Goal: Complete application form: Complete application form

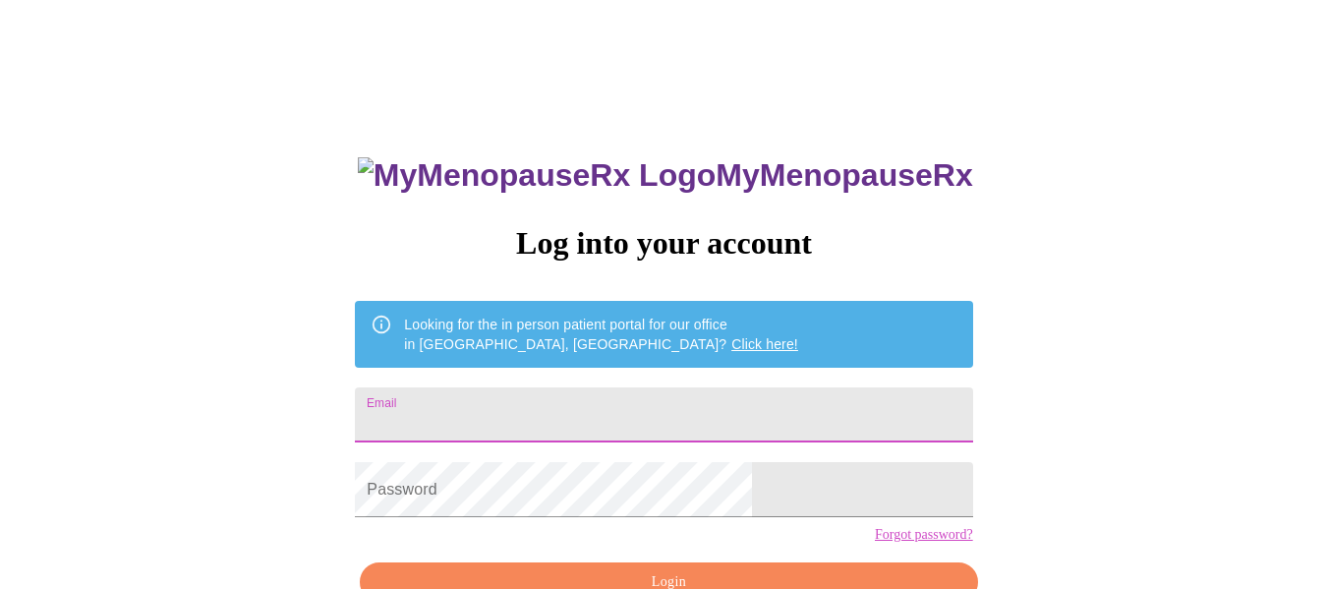
click at [576, 414] on input "Email" at bounding box center [663, 414] width 617 height 55
type input "staciemorgan515@gmail.com"
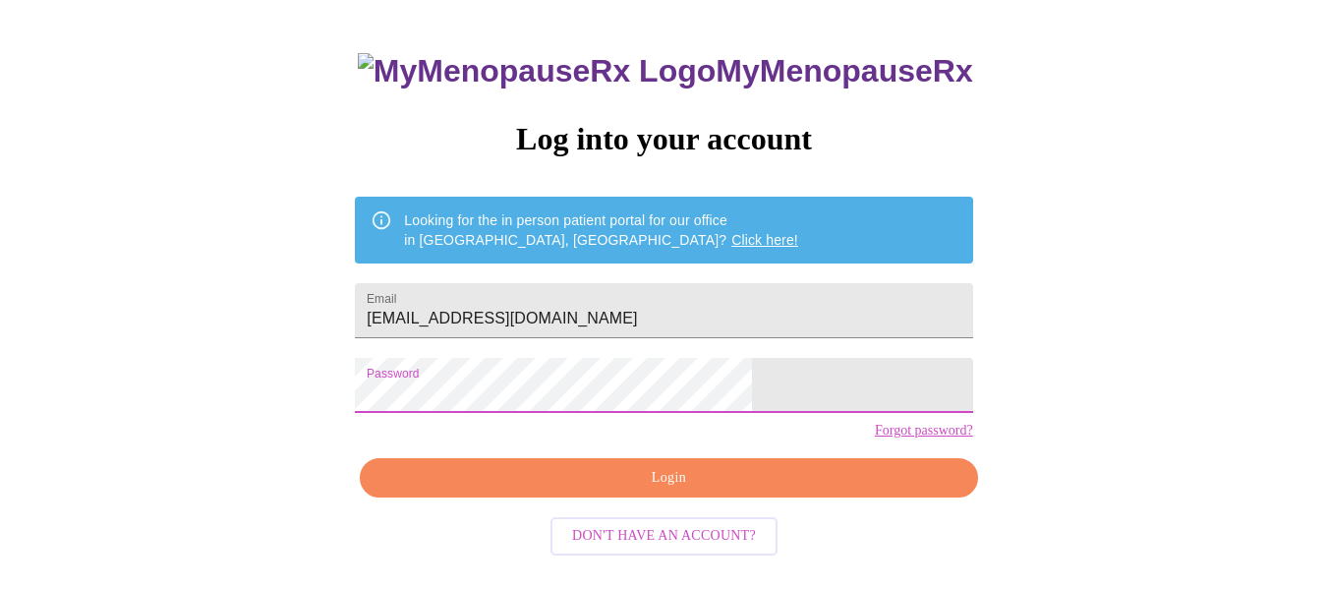
scroll to position [115, 0]
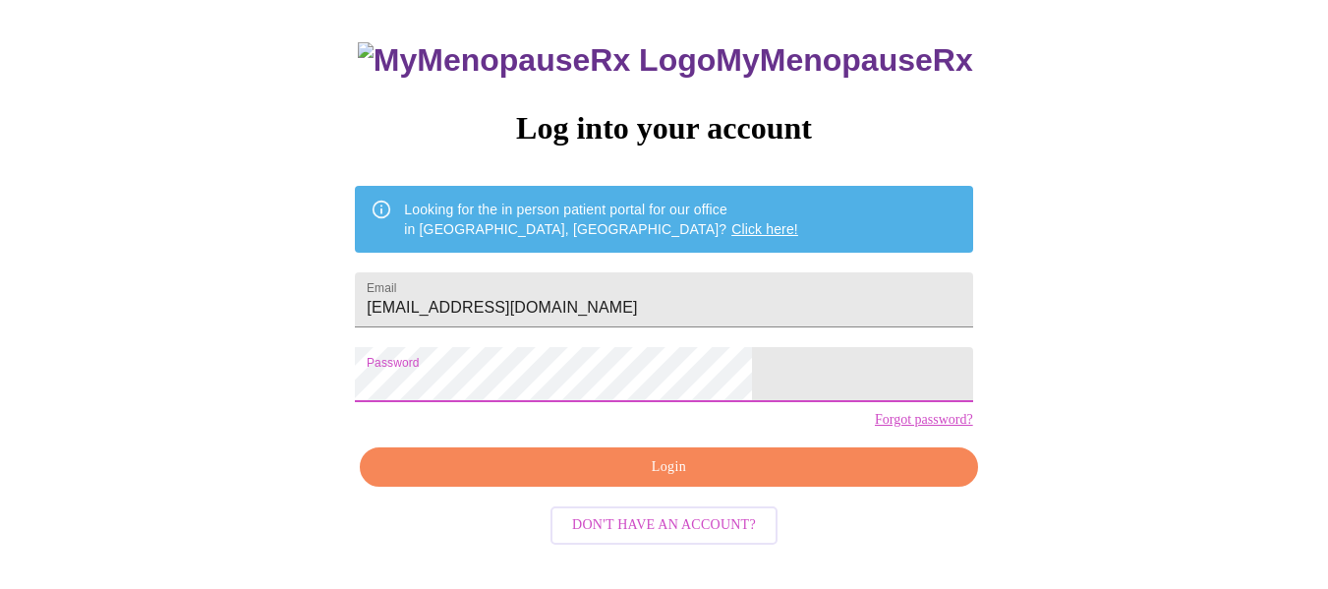
click at [819, 480] on span "Login" at bounding box center [668, 467] width 572 height 25
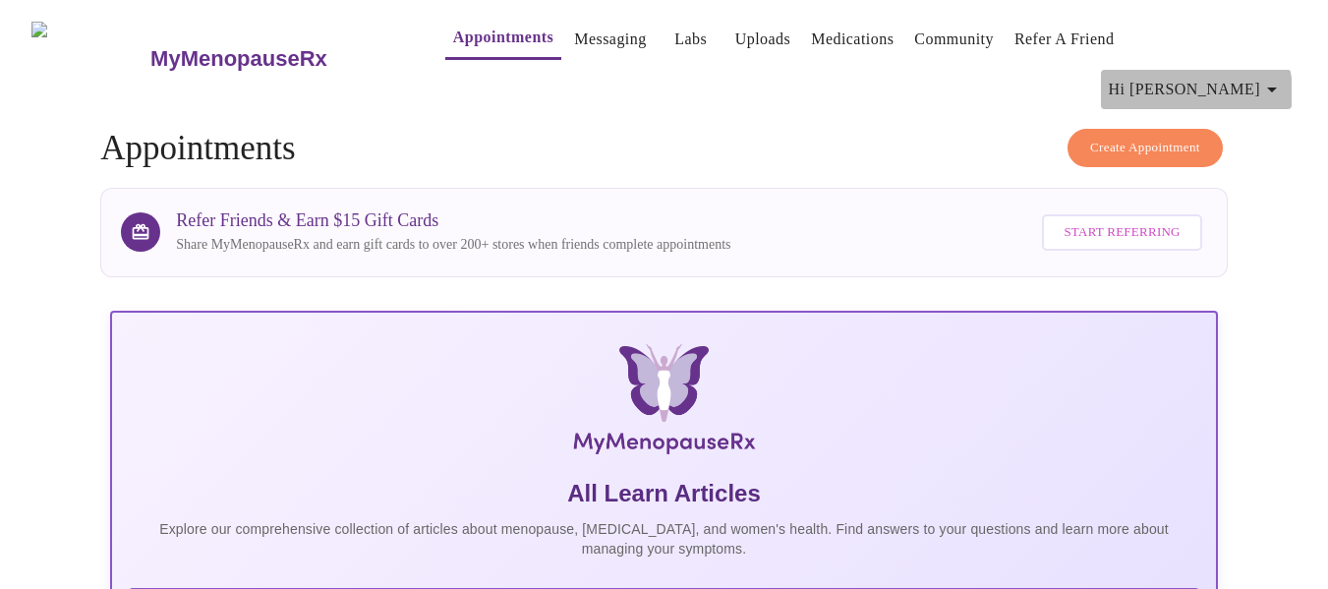
click at [1284, 78] on icon "button" at bounding box center [1273, 90] width 24 height 24
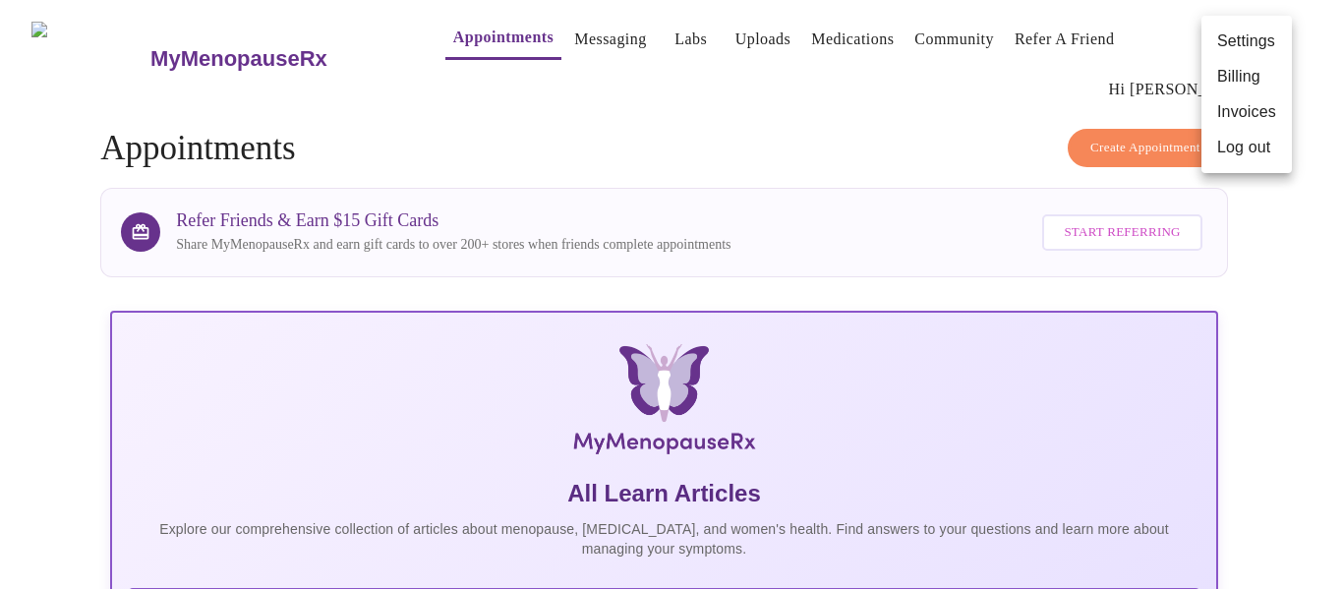
click at [1268, 47] on li "Settings" at bounding box center [1247, 41] width 90 height 35
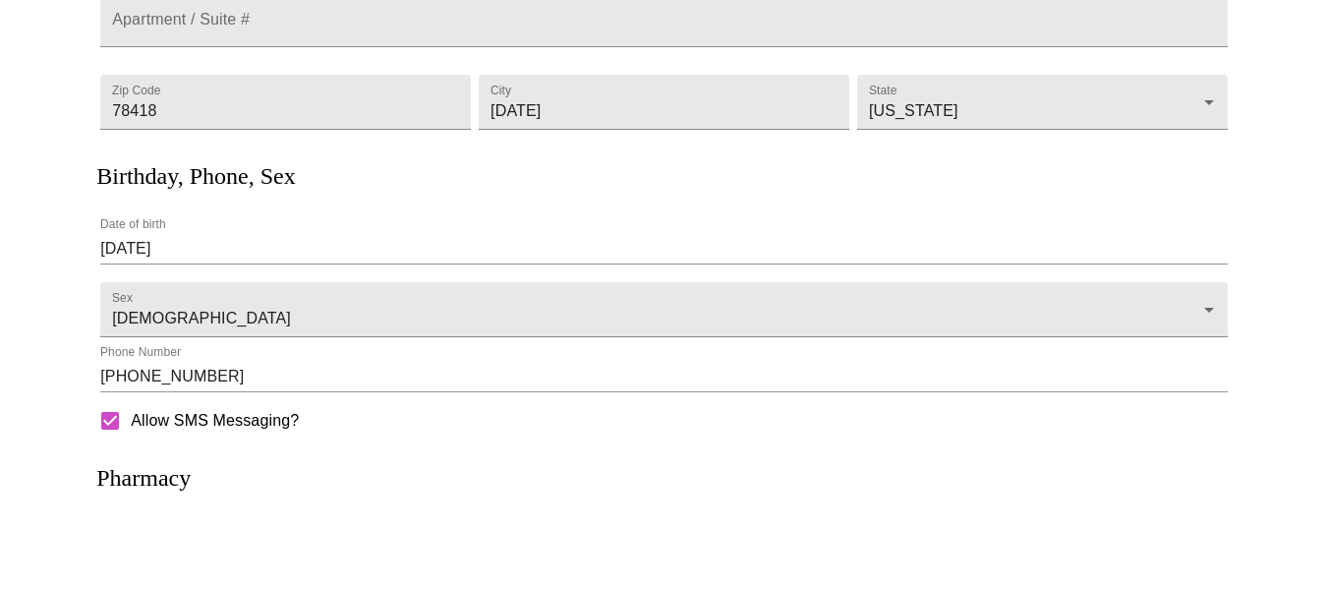
scroll to position [483, 0]
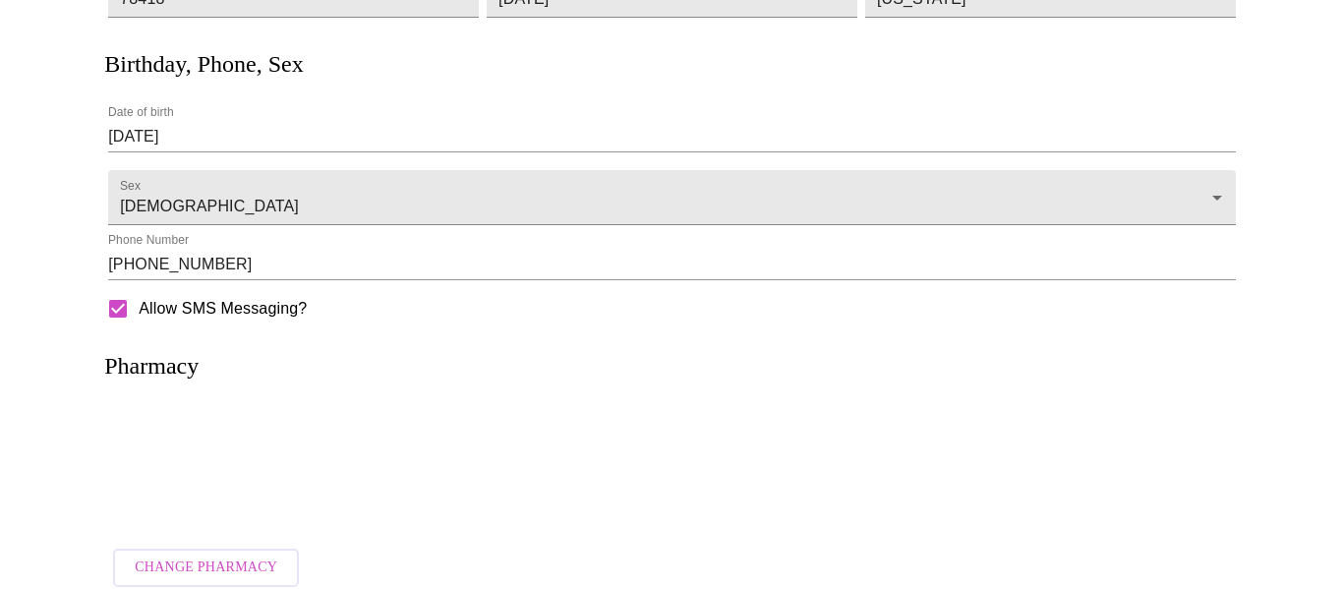
scroll to position [483, 0]
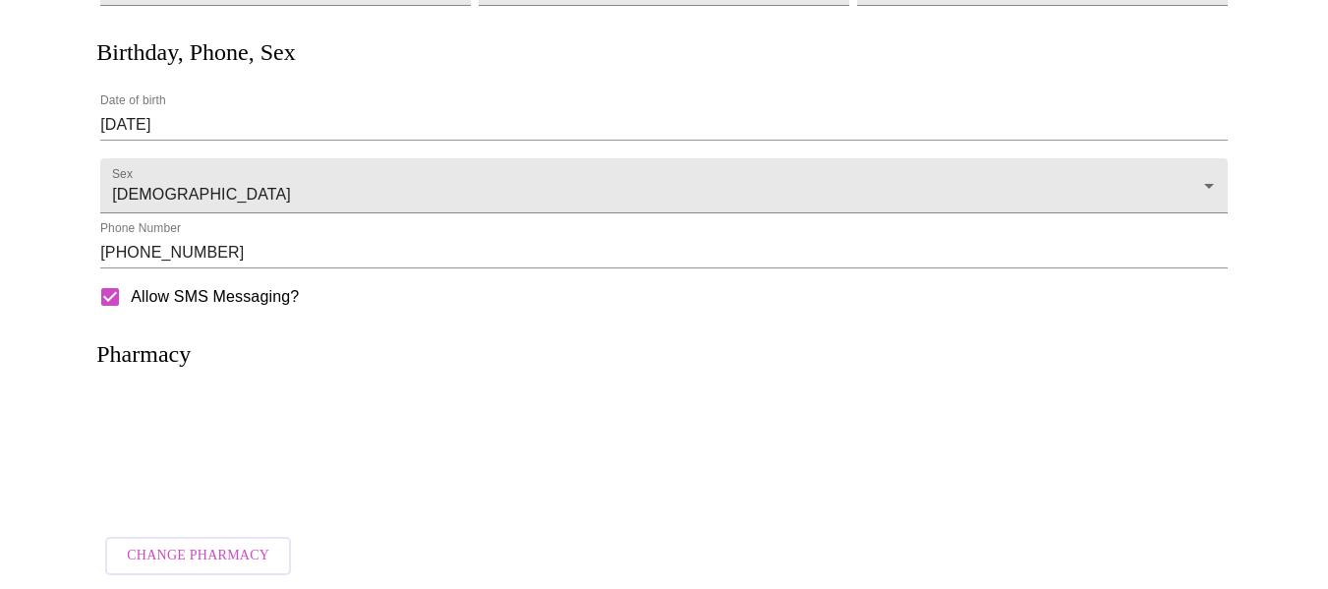
click at [241, 550] on span "Change Pharmacy" at bounding box center [198, 556] width 143 height 25
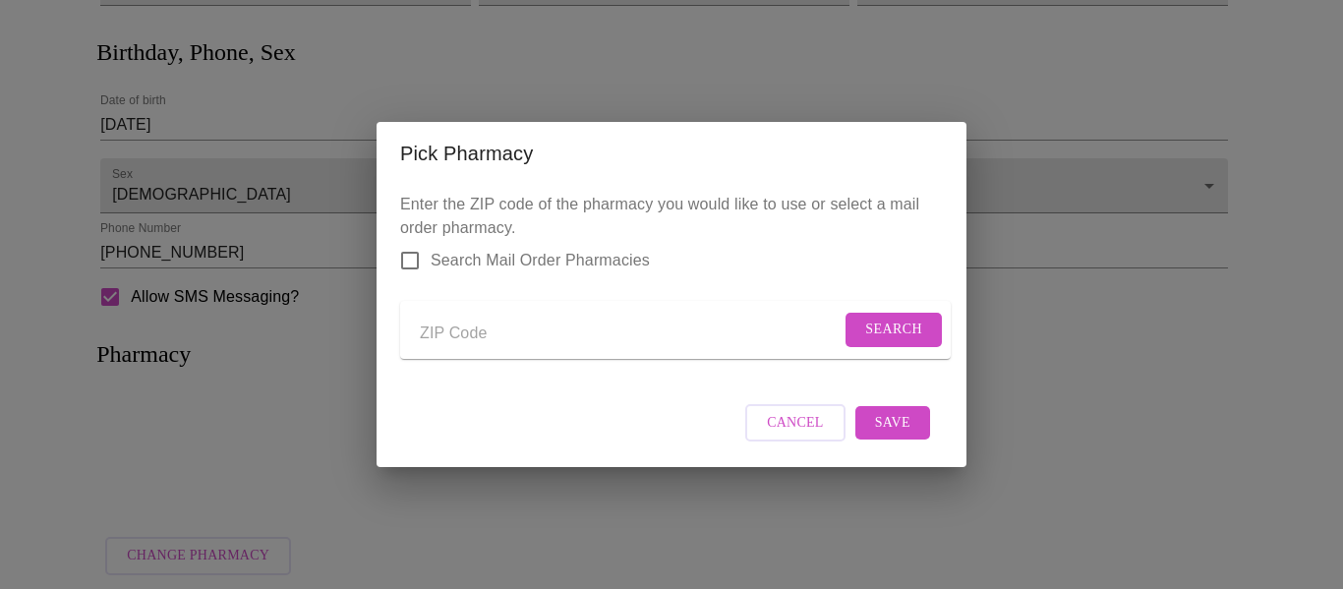
click at [414, 246] on input "Search Mail Order Pharmacies" at bounding box center [409, 260] width 41 height 41
checkbox input "true"
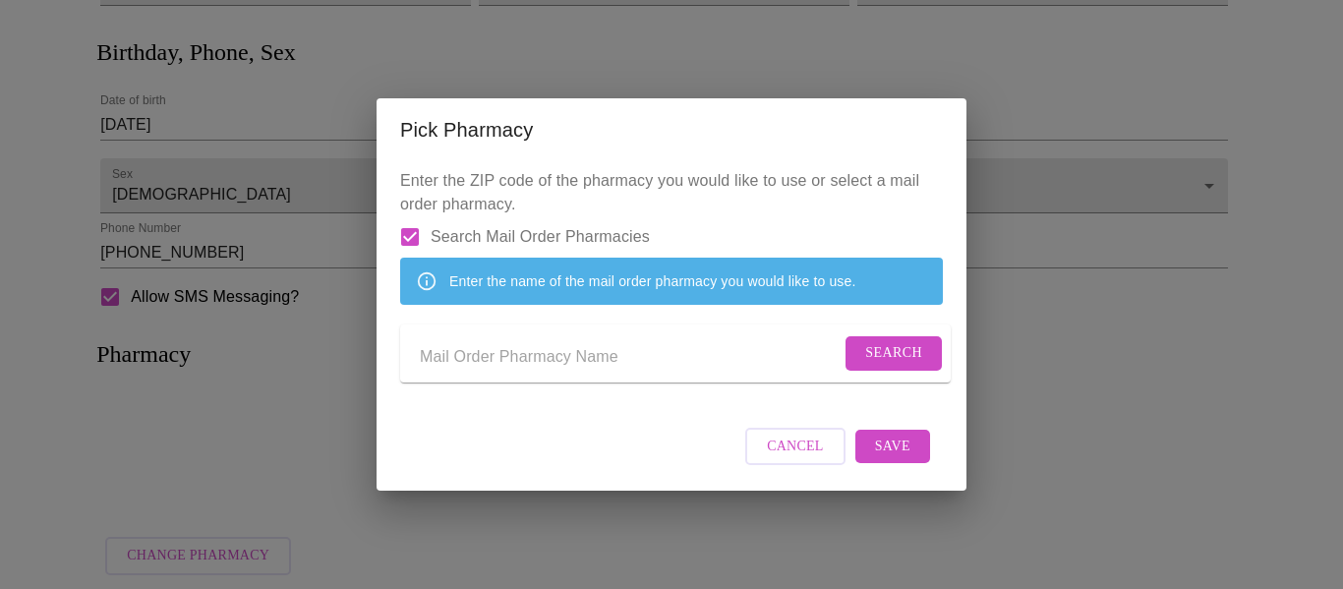
click at [478, 373] on input "Send a message to your care team" at bounding box center [630, 356] width 421 height 31
type input "78418"
click at [882, 363] on span "Search" at bounding box center [893, 353] width 57 height 25
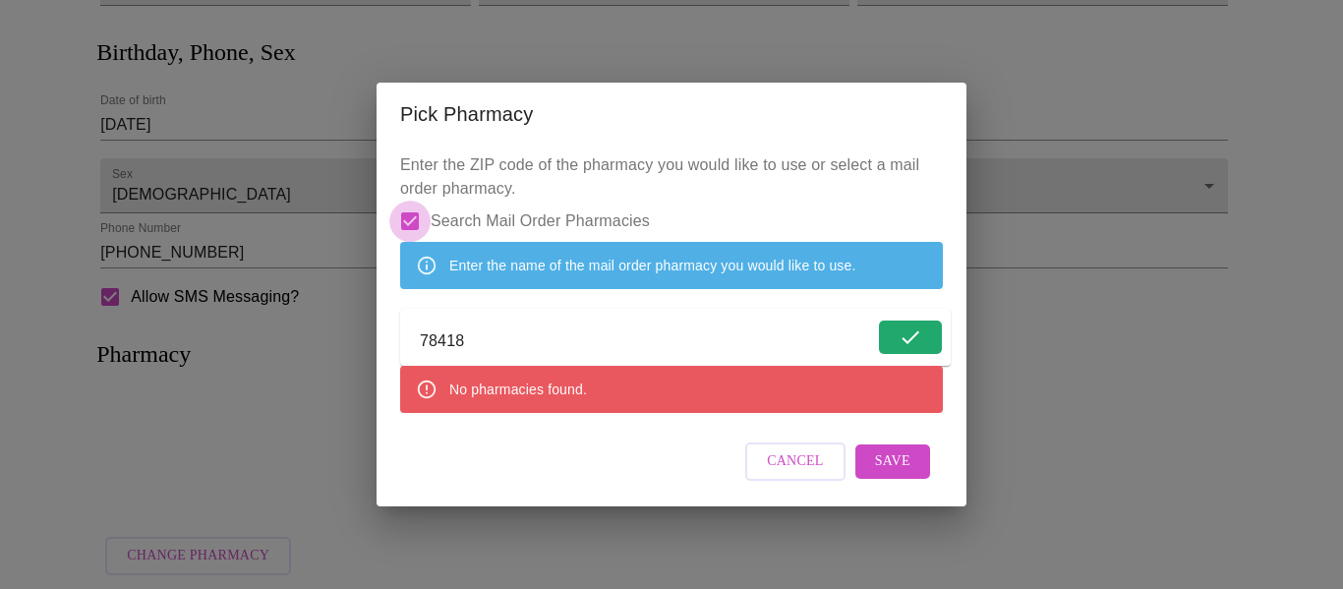
click at [410, 204] on input "Search Mail Order Pharmacies" at bounding box center [409, 221] width 41 height 41
checkbox input "false"
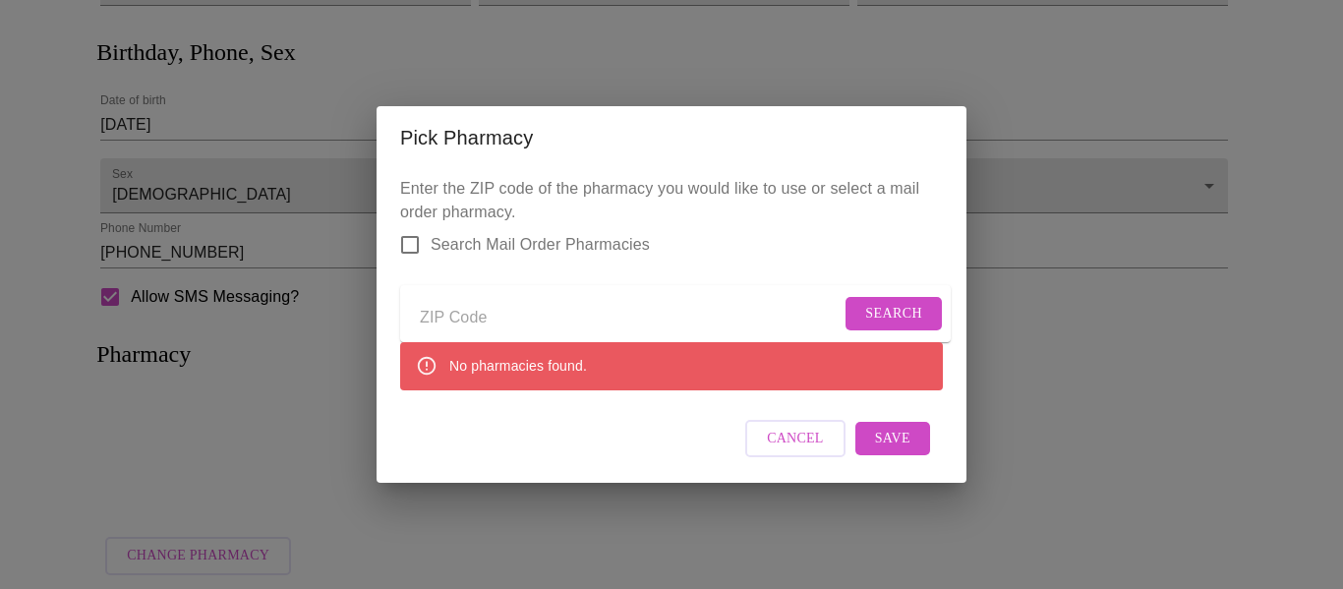
click at [513, 302] on input "Send a message to your care team" at bounding box center [630, 317] width 421 height 31
type input "78418"
click at [885, 307] on span "Search" at bounding box center [893, 314] width 57 height 25
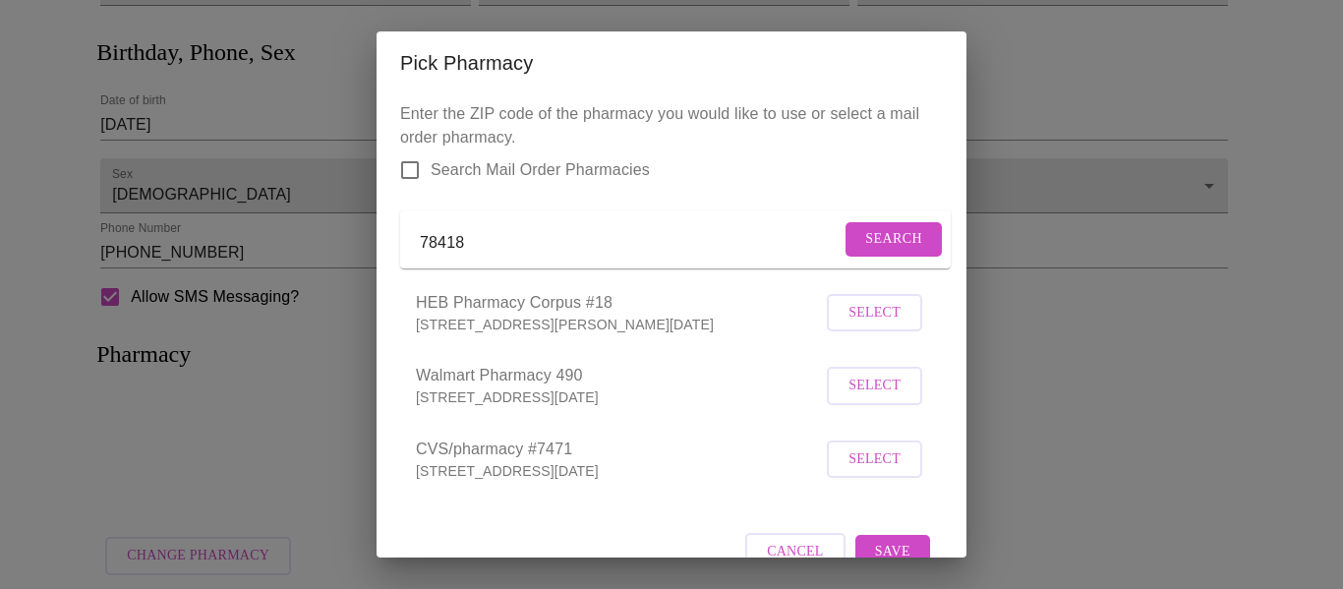
click at [860, 472] on span "Select" at bounding box center [875, 459] width 52 height 25
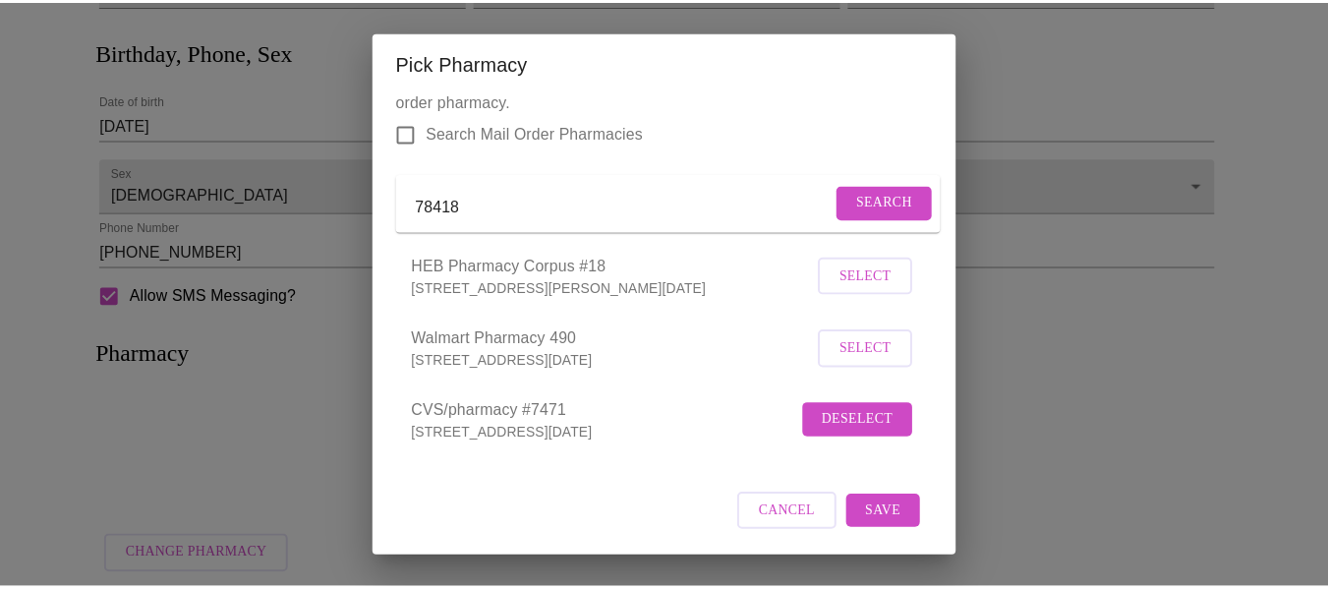
scroll to position [64, 0]
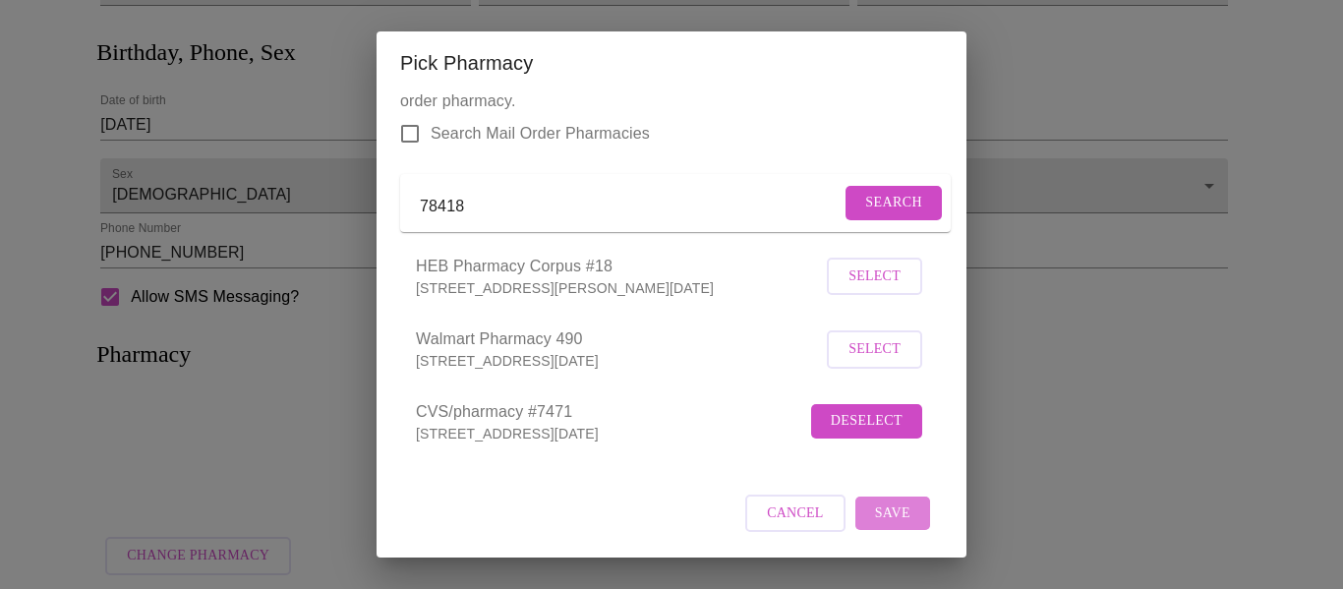
click at [895, 525] on span "Save" at bounding box center [892, 513] width 35 height 25
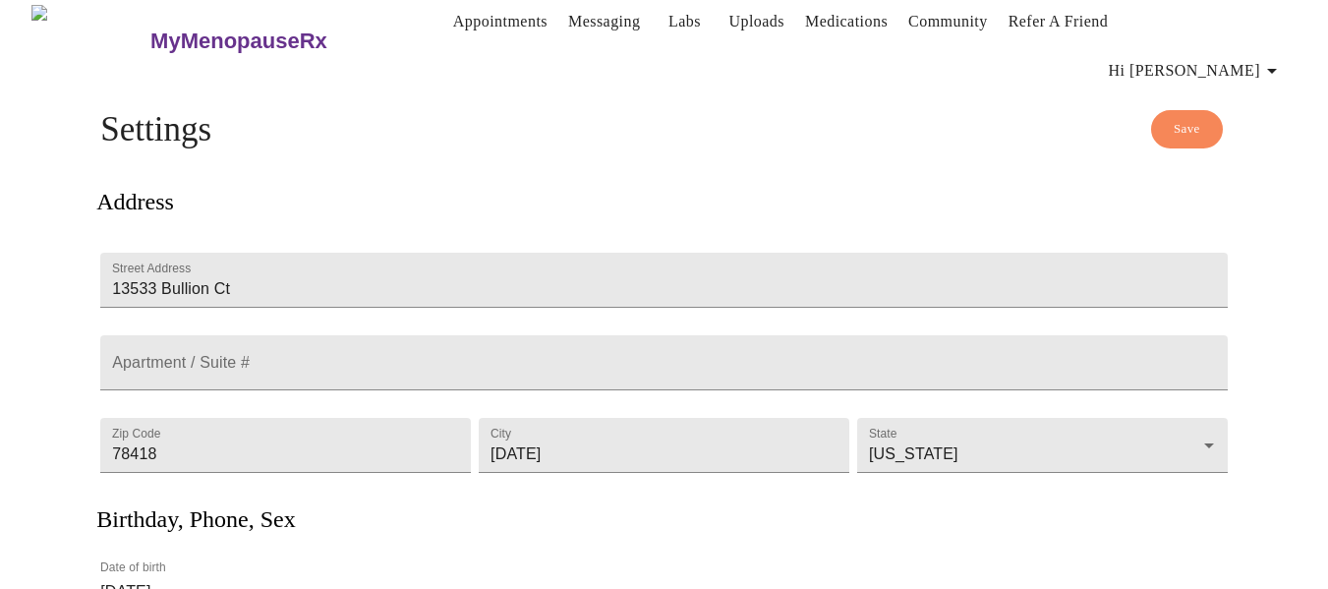
scroll to position [0, 0]
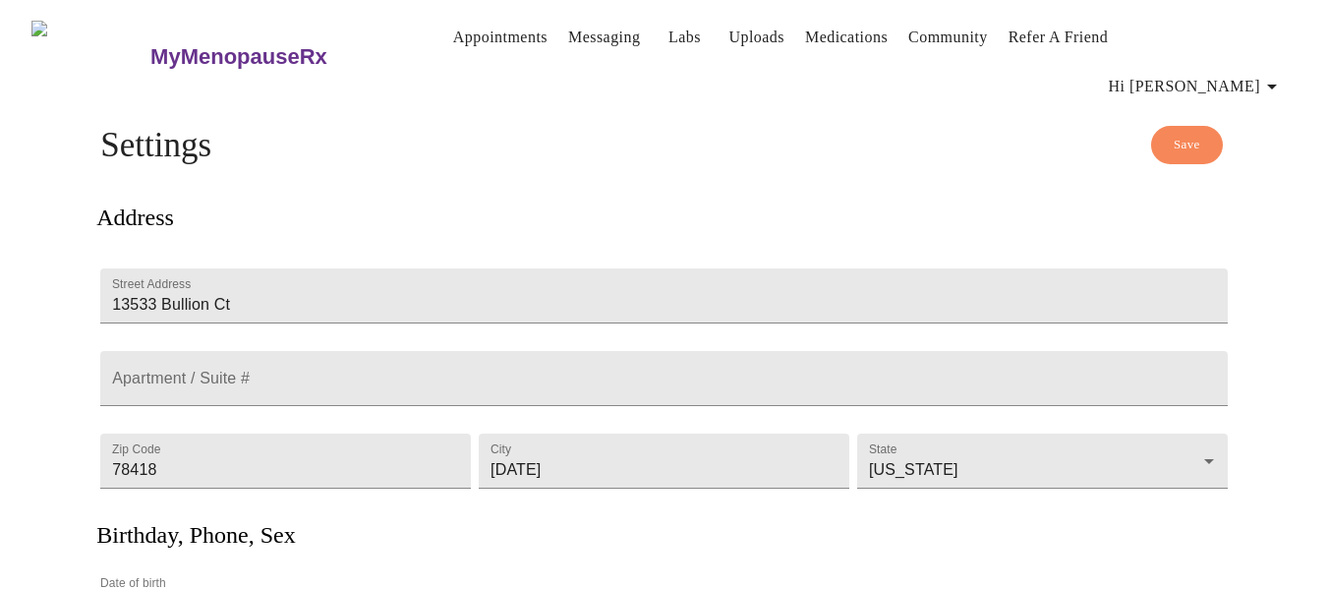
click at [1189, 134] on span "Save" at bounding box center [1187, 145] width 27 height 23
click at [458, 38] on link "Appointments" at bounding box center [500, 38] width 94 height 28
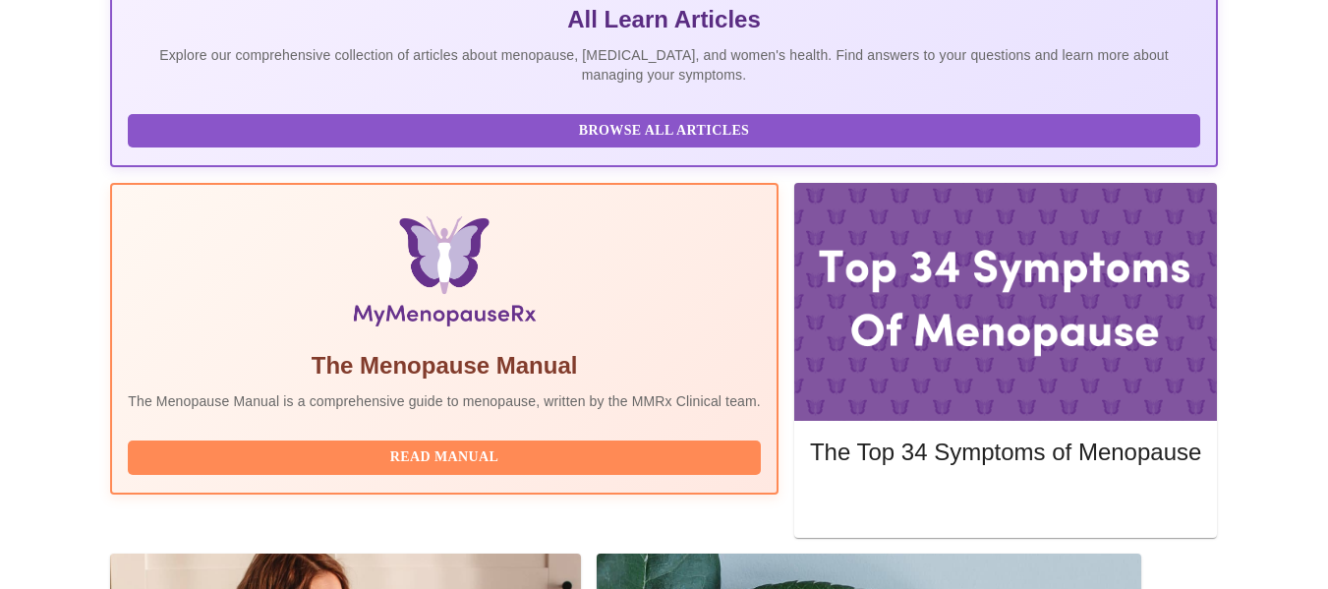
scroll to position [488, 0]
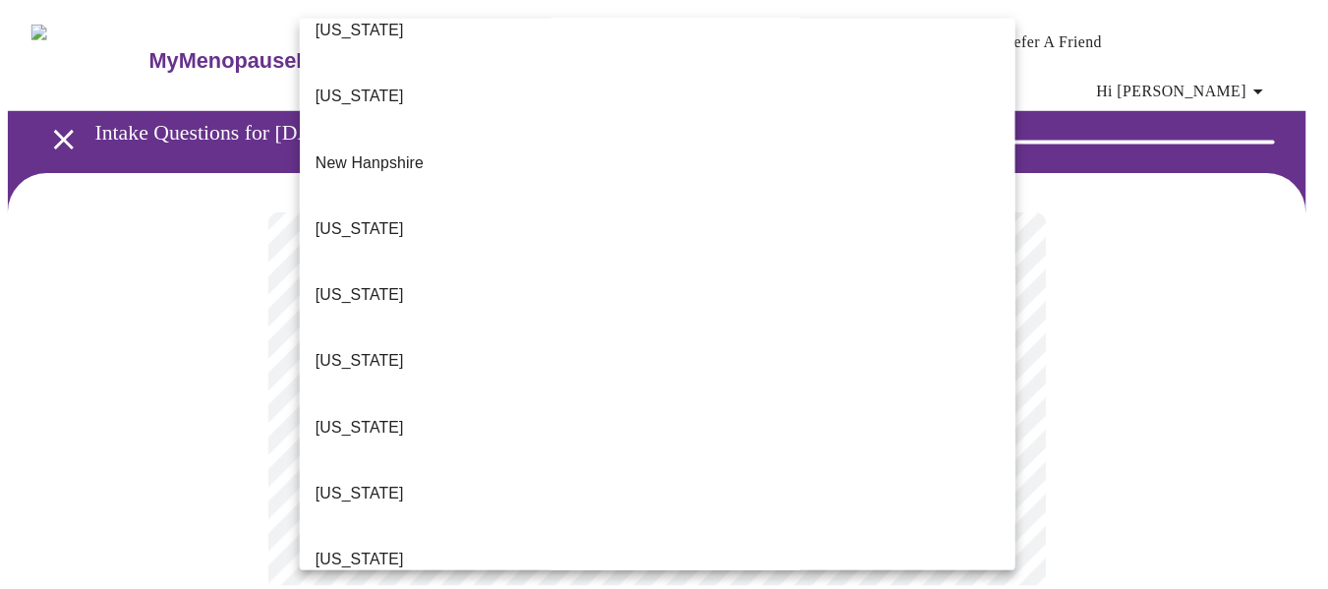
scroll to position [1797, 0]
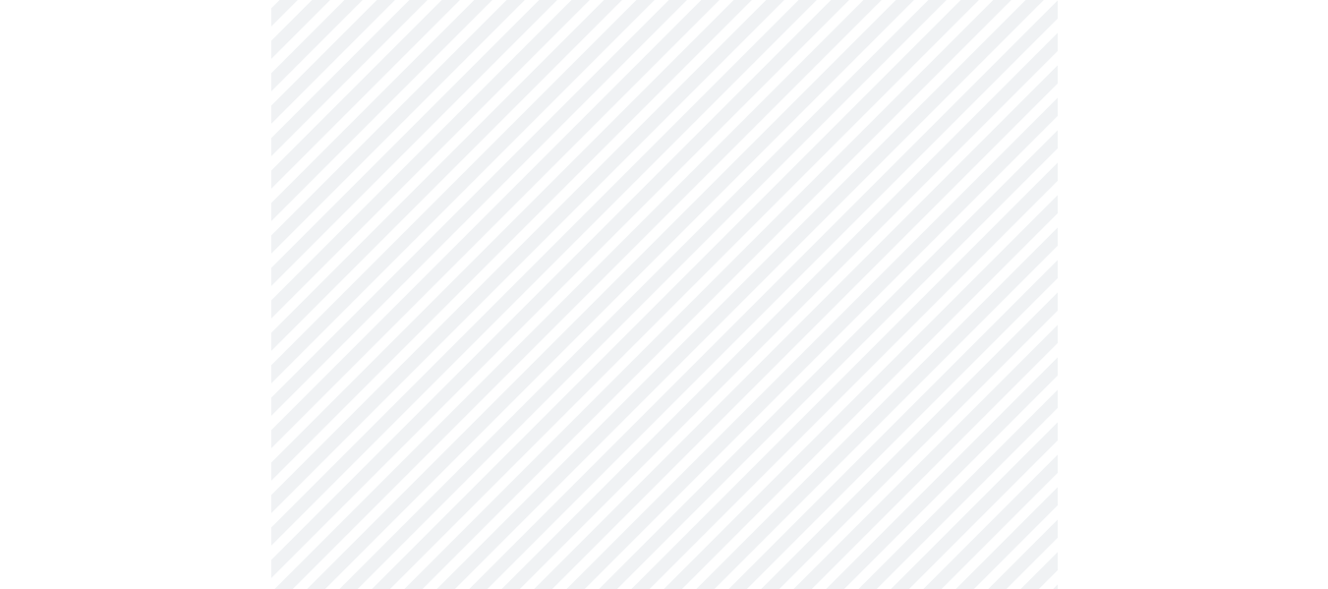
scroll to position [271, 0]
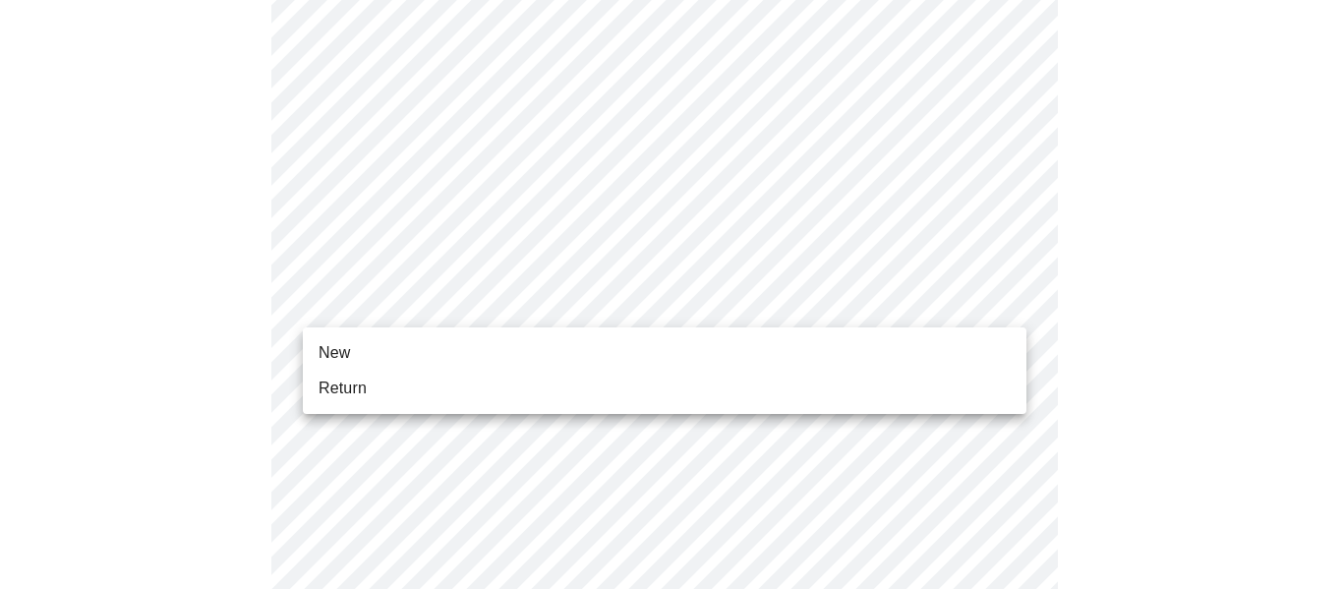
click at [976, 347] on li "New" at bounding box center [665, 352] width 724 height 35
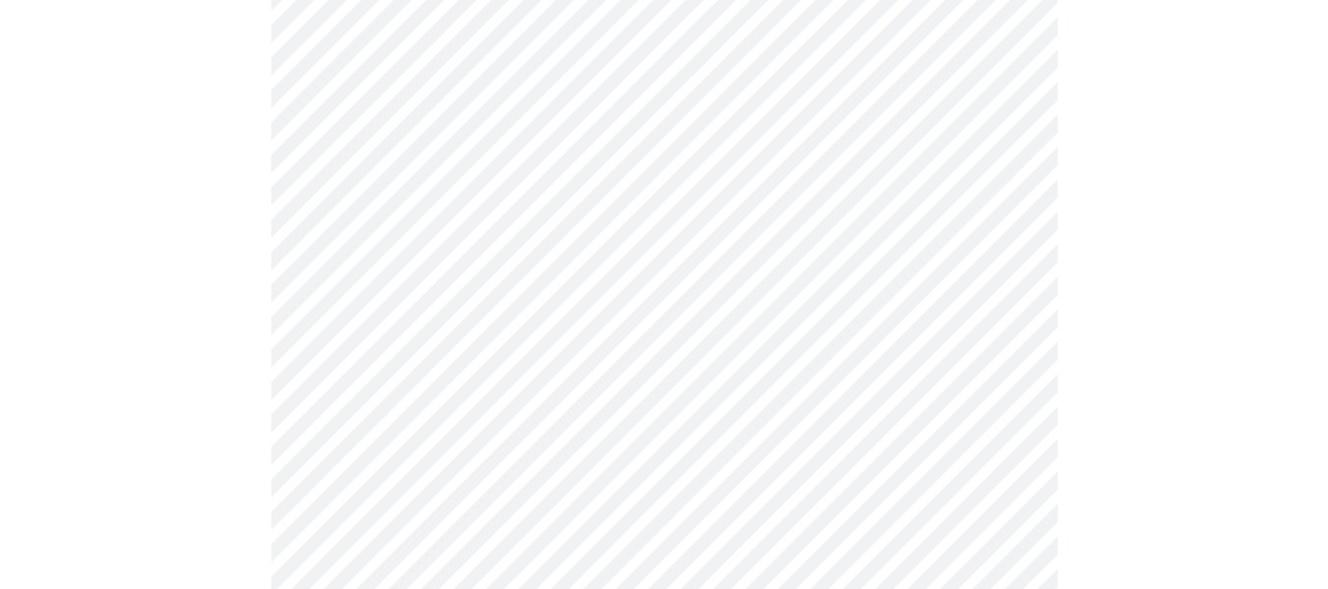
scroll to position [1132, 0]
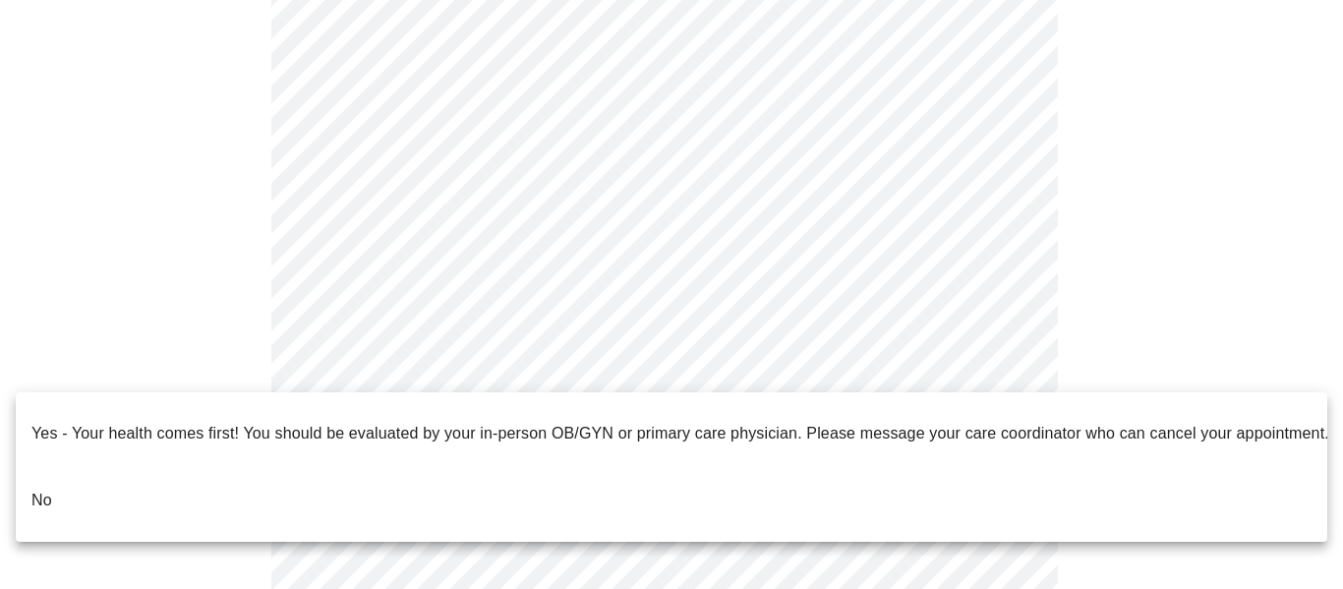
click at [476, 493] on li "No" at bounding box center [672, 500] width 1312 height 67
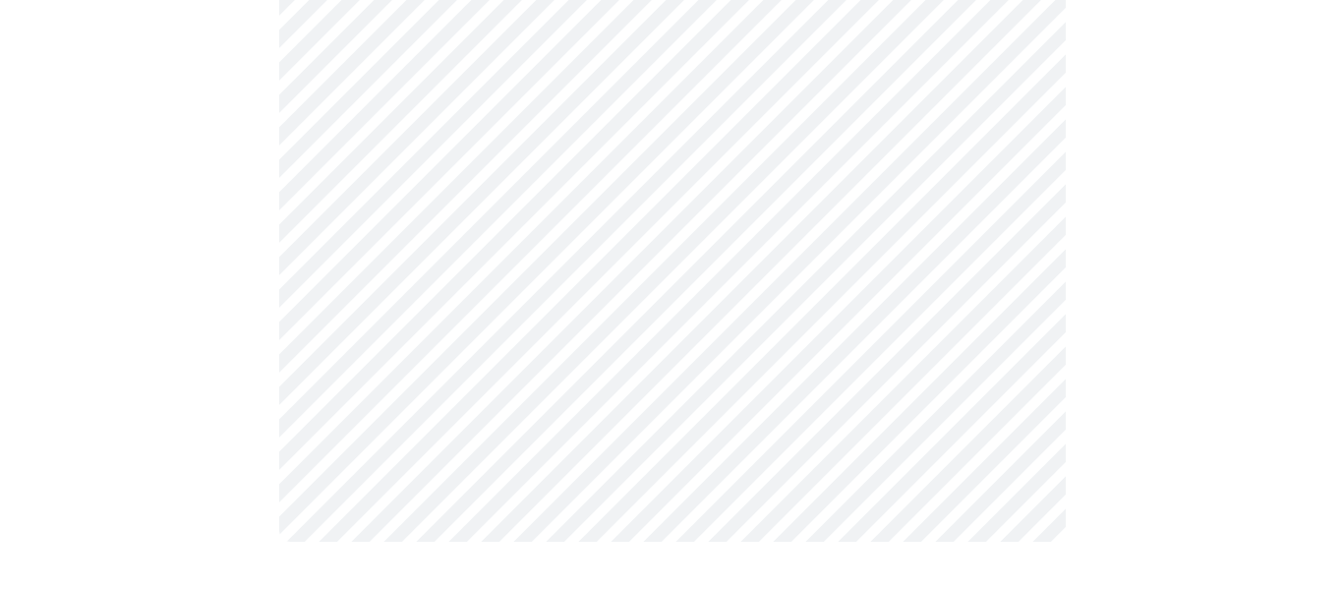
scroll to position [0, 0]
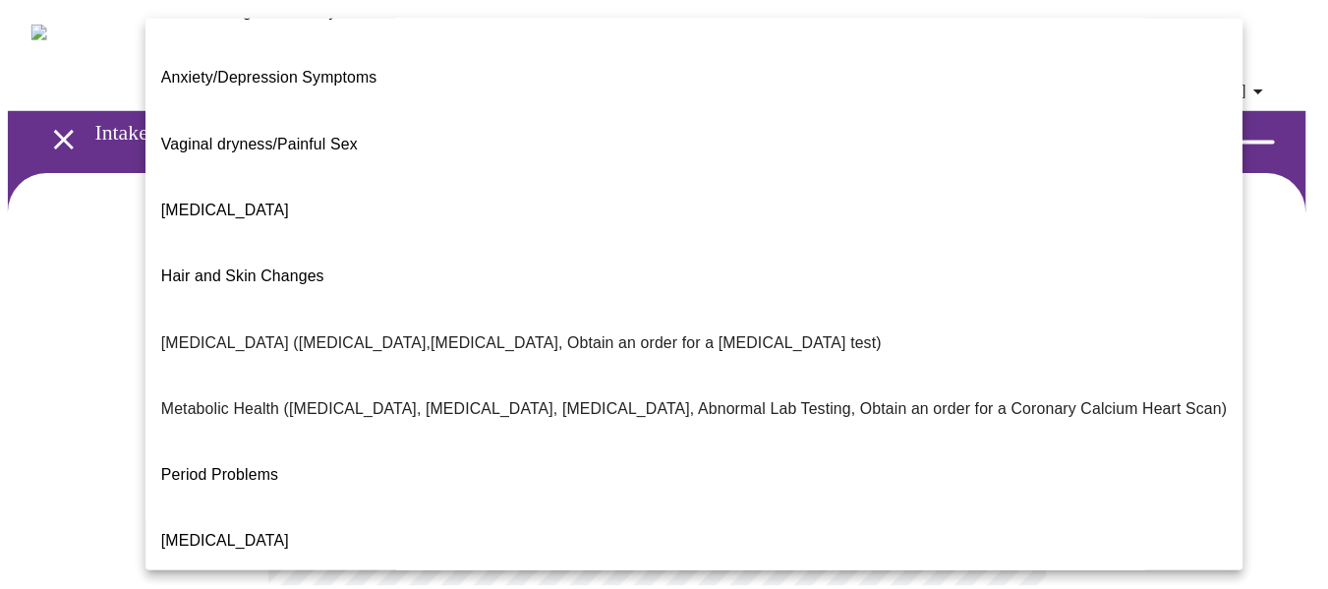
scroll to position [430, 0]
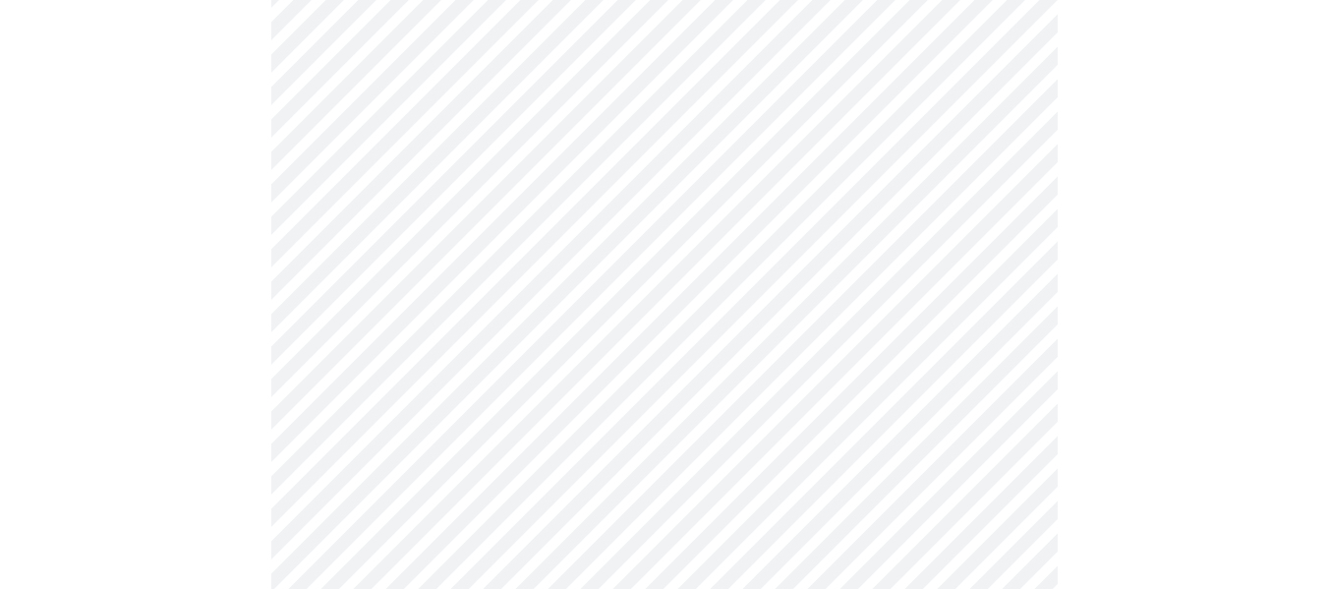
scroll to position [224, 0]
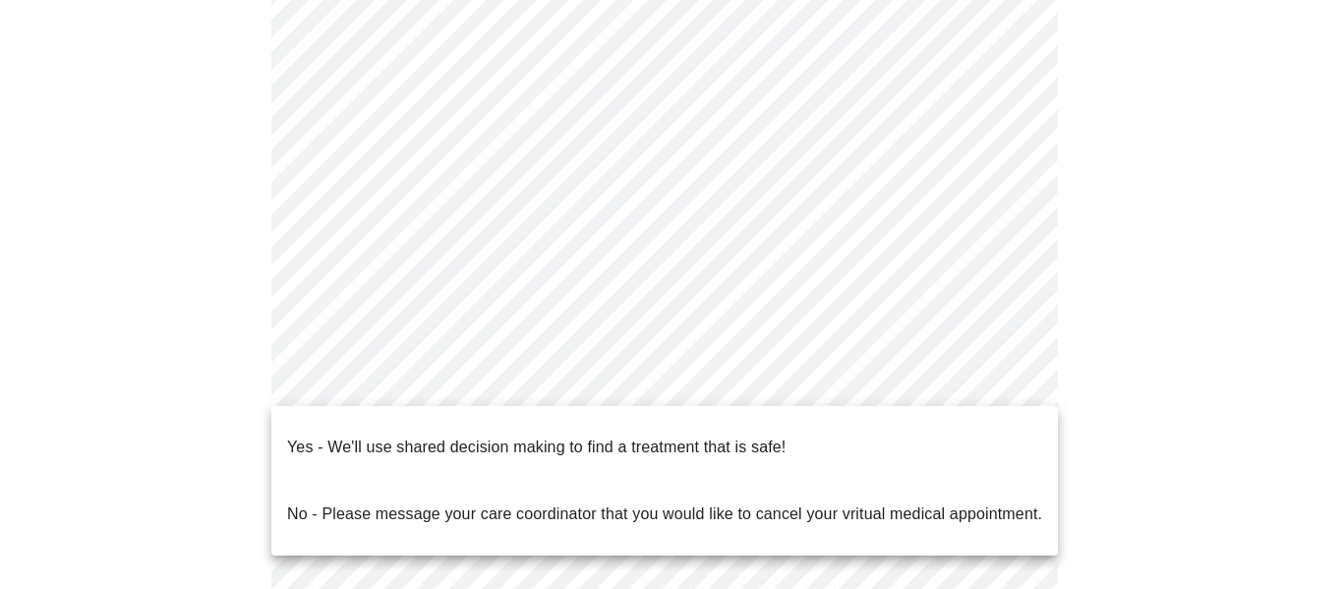
click at [1009, 381] on body "MyMenopauseRx Appointments Messaging Labs Uploads Medications Community Refer a…" at bounding box center [671, 383] width 1327 height 1198
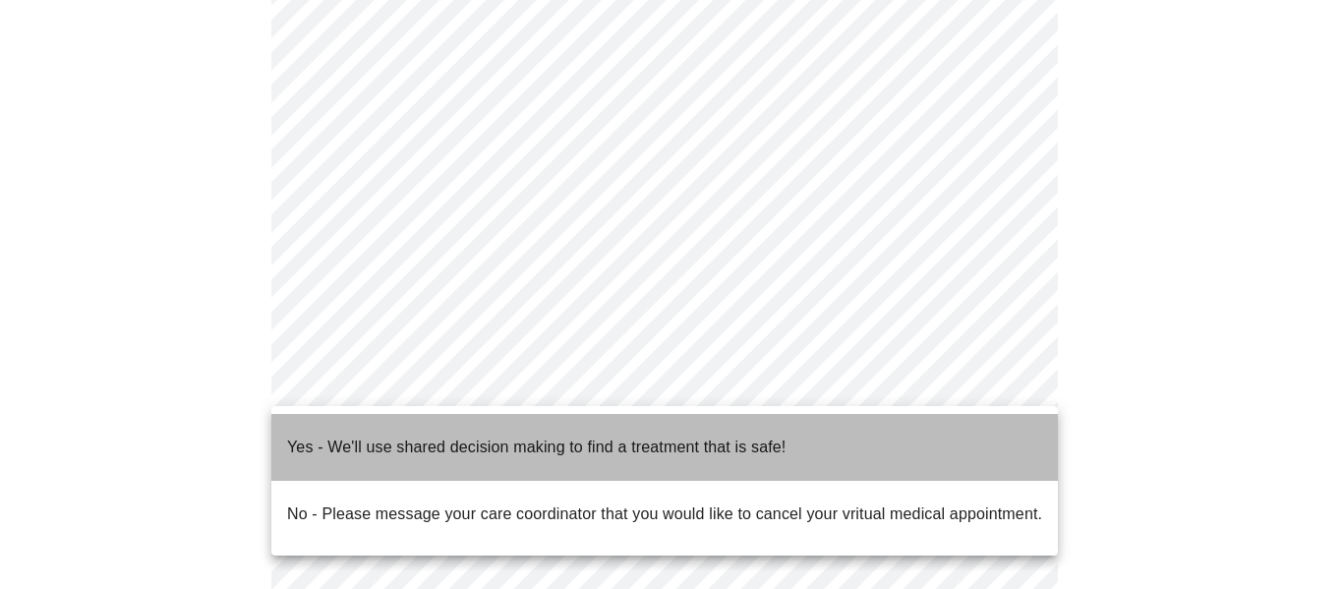
click at [965, 441] on li "Yes - We'll use shared decision making to find a treatment that is safe!" at bounding box center [664, 447] width 787 height 67
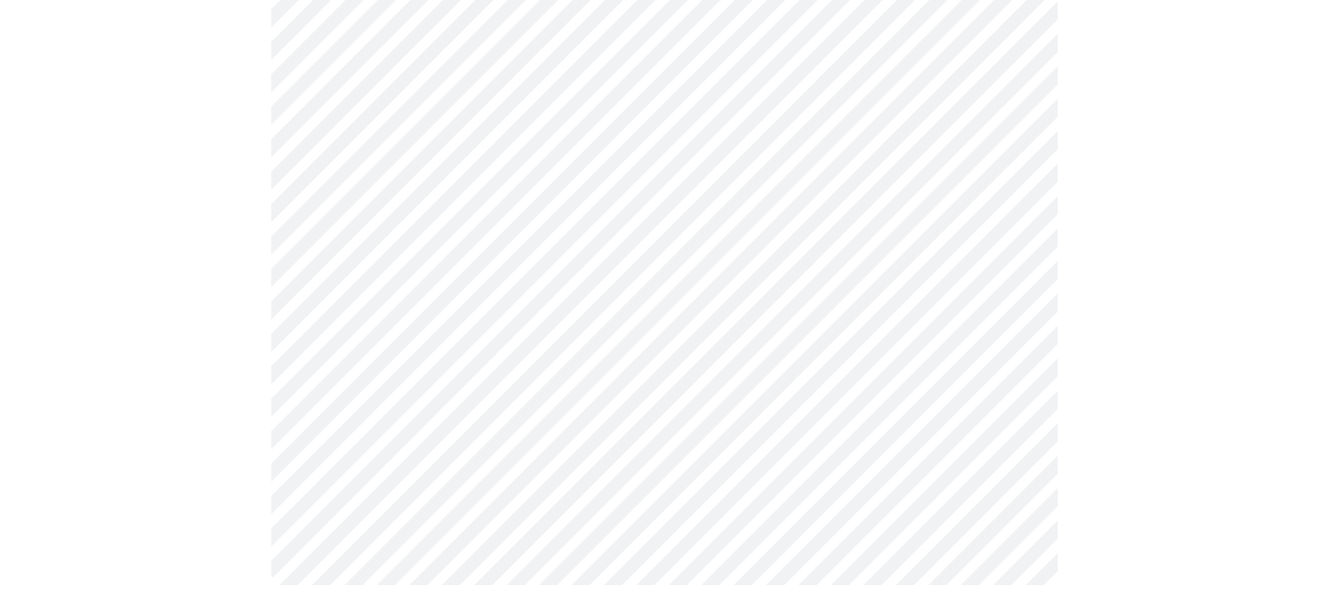
scroll to position [0, 0]
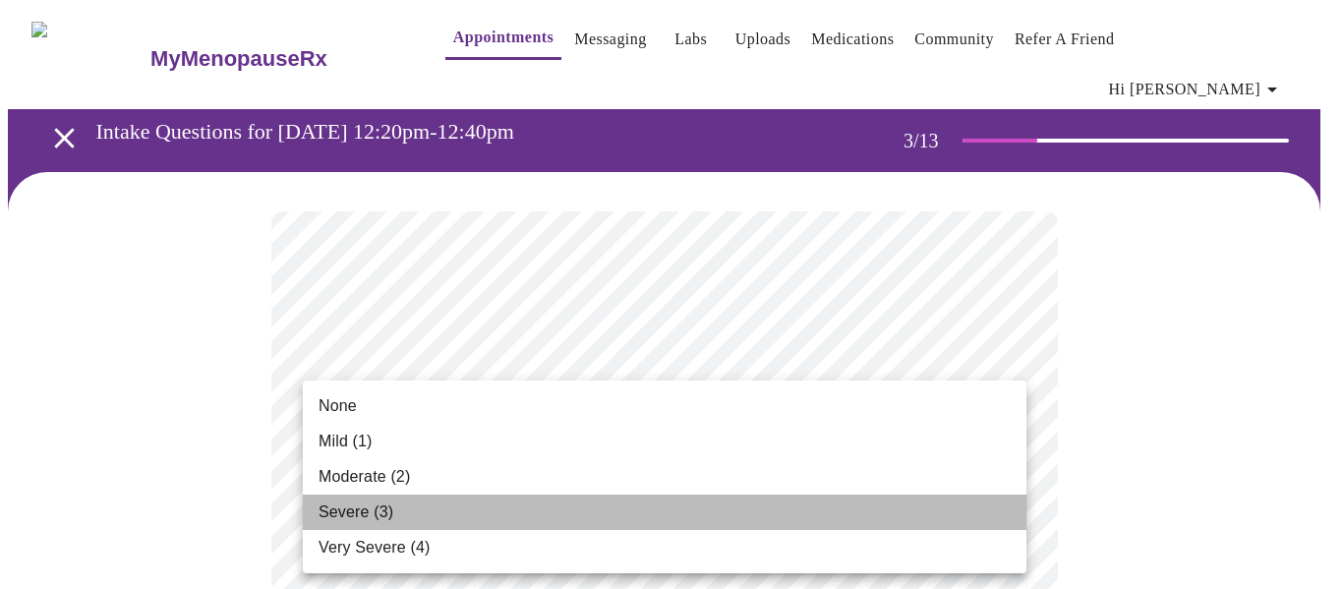
click at [955, 504] on li "Severe (3)" at bounding box center [665, 512] width 724 height 35
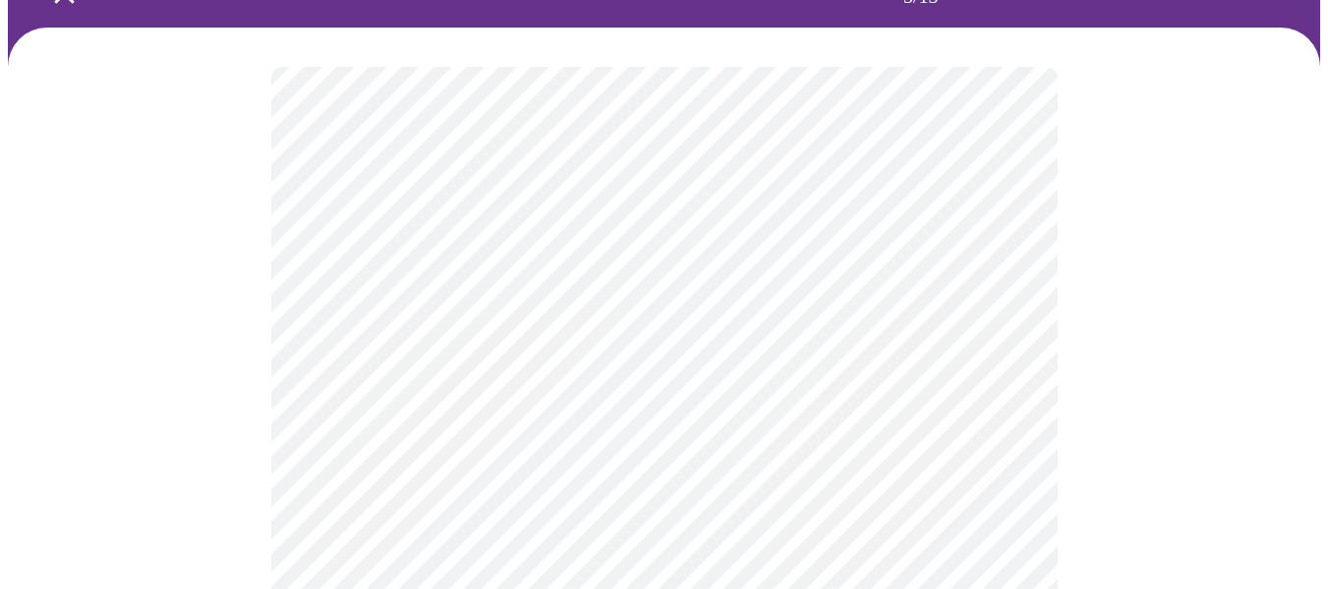
scroll to position [157, 0]
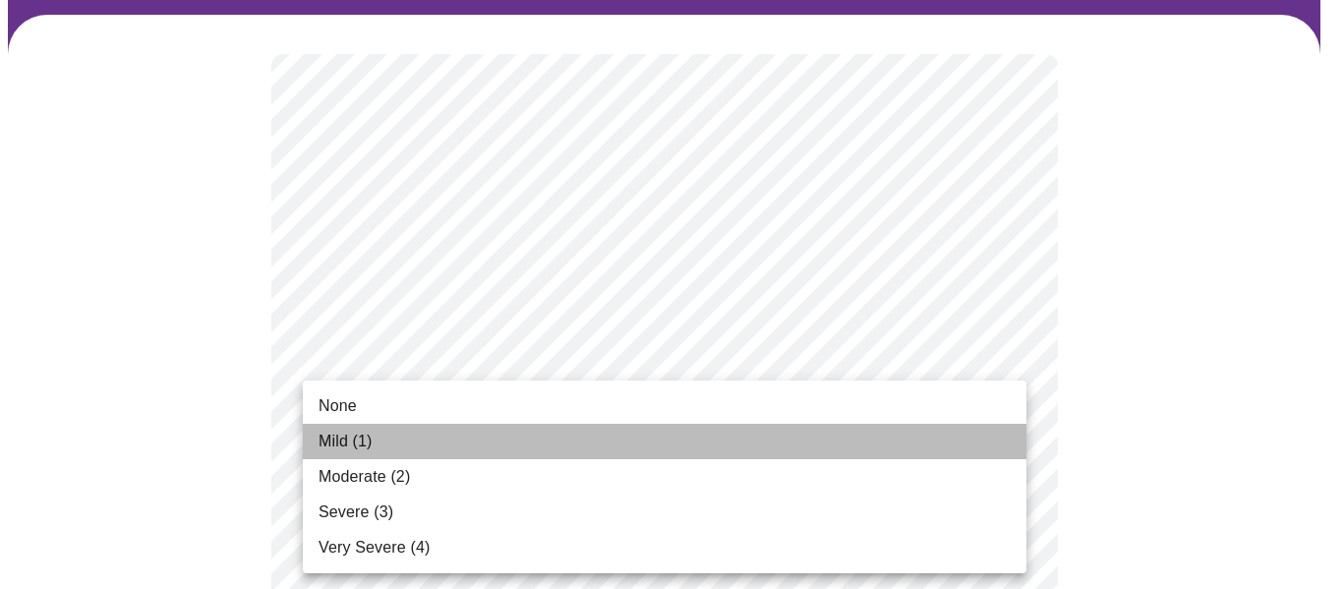
click at [1012, 430] on li "Mild (1)" at bounding box center [665, 441] width 724 height 35
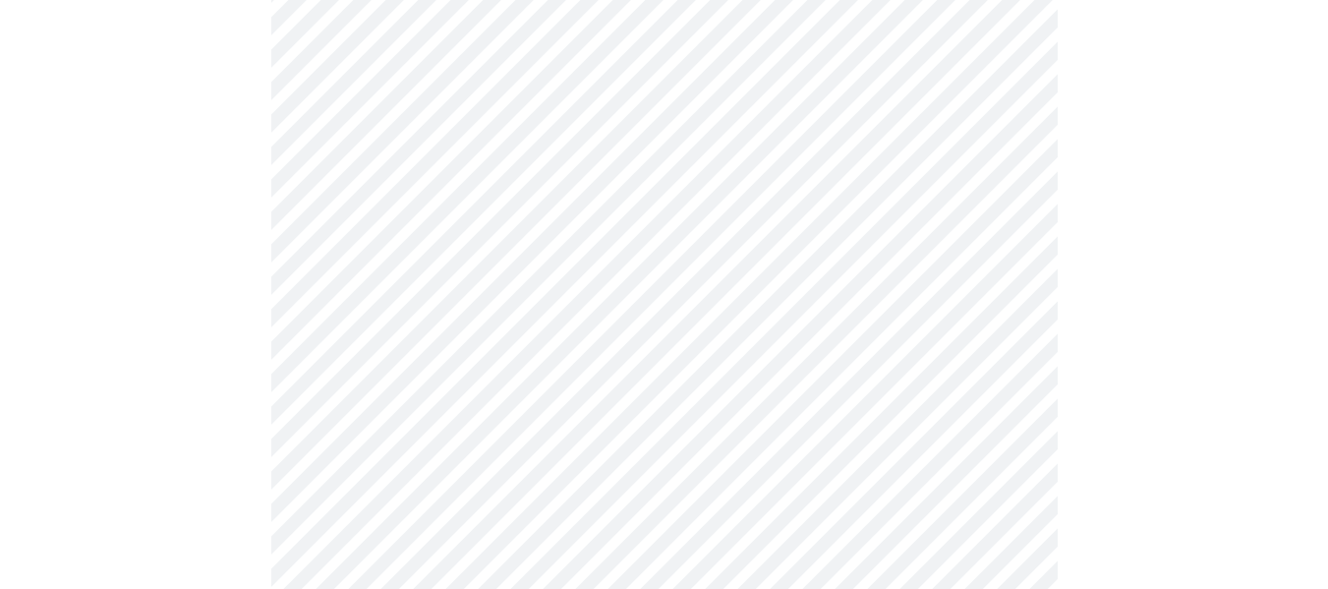
scroll to position [398, 0]
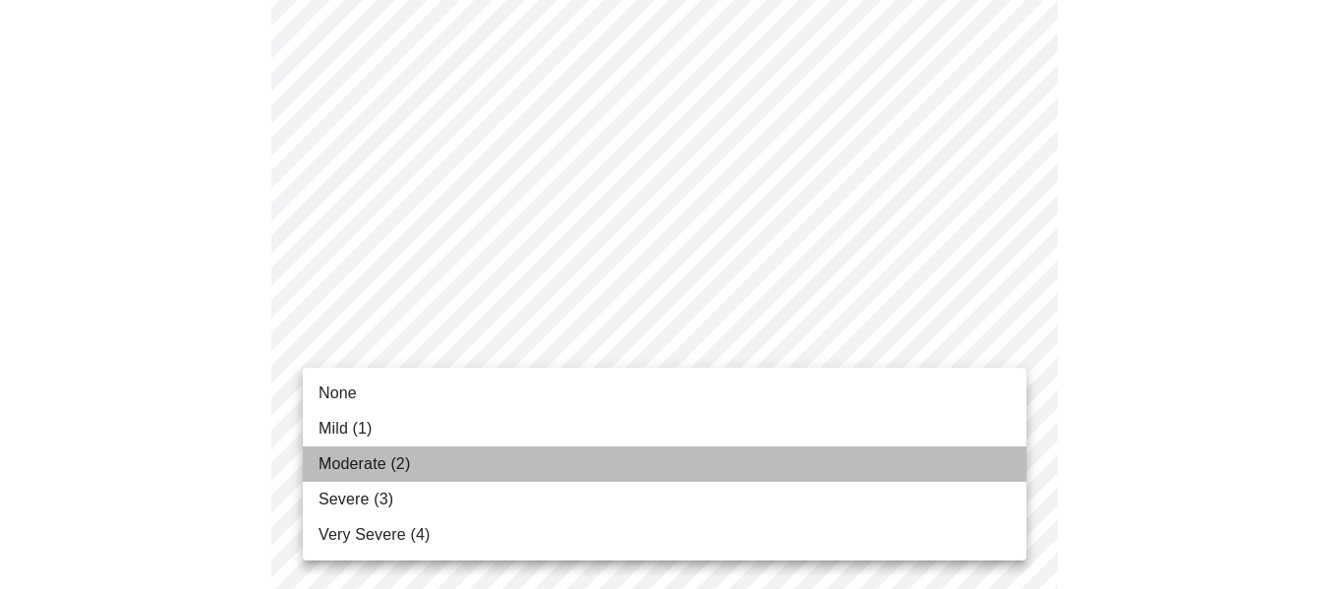
click at [951, 463] on li "Moderate (2)" at bounding box center [665, 463] width 724 height 35
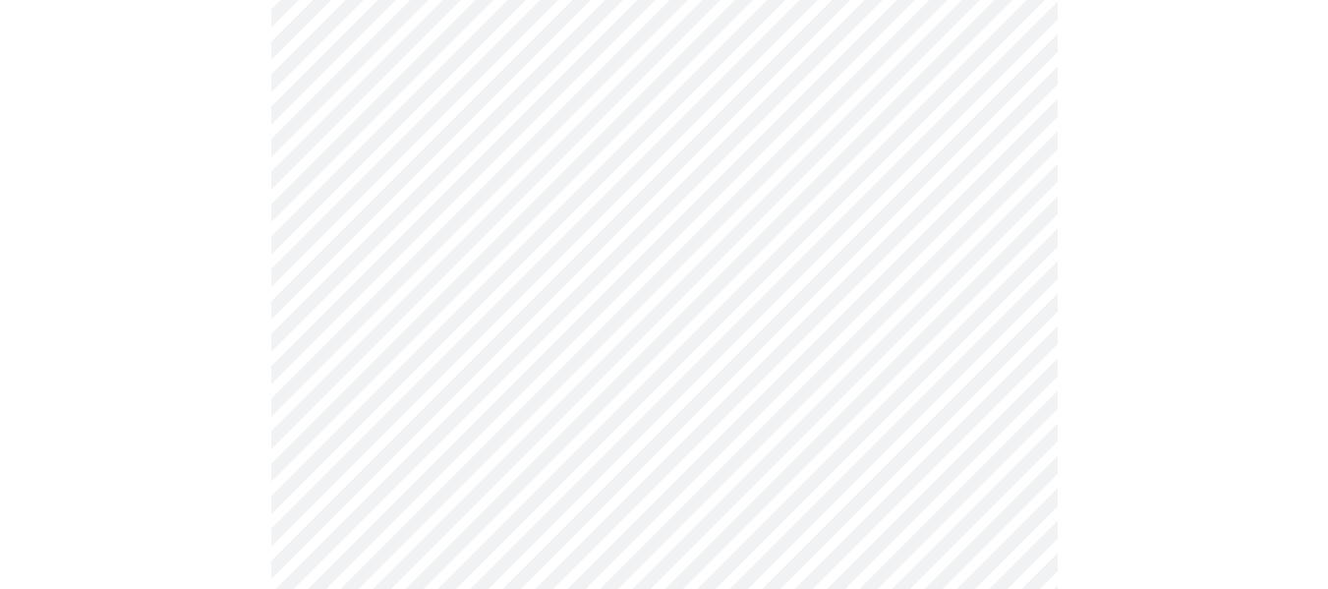
scroll to position [623, 0]
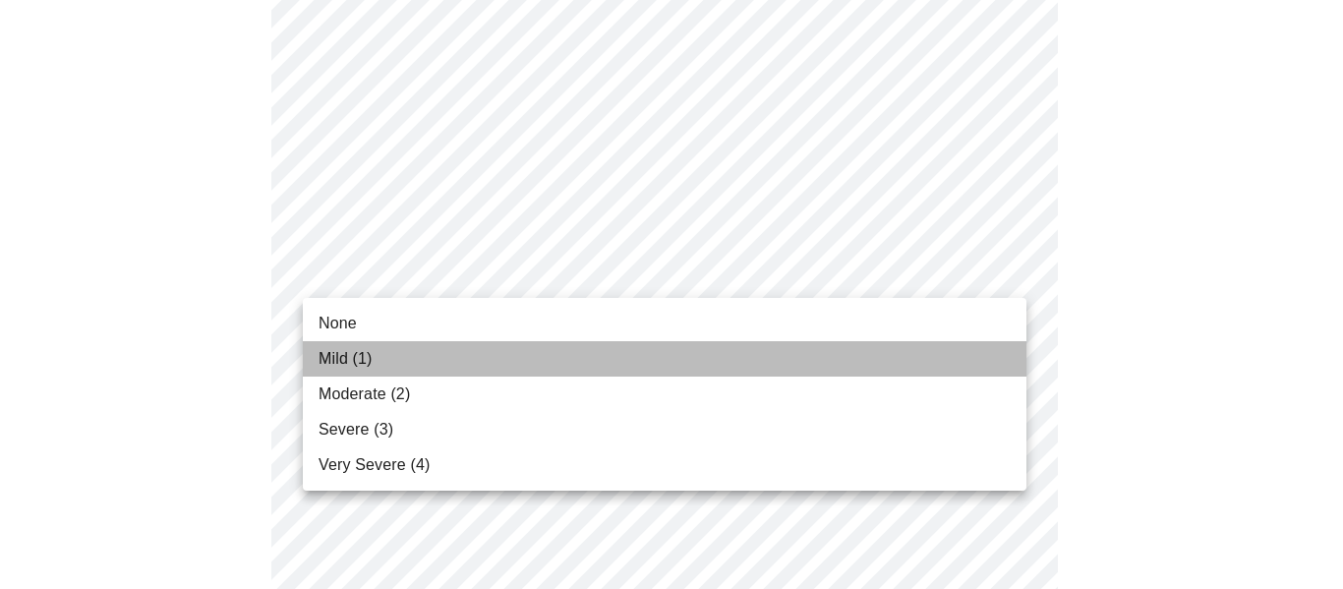
click at [963, 354] on li "Mild (1)" at bounding box center [665, 358] width 724 height 35
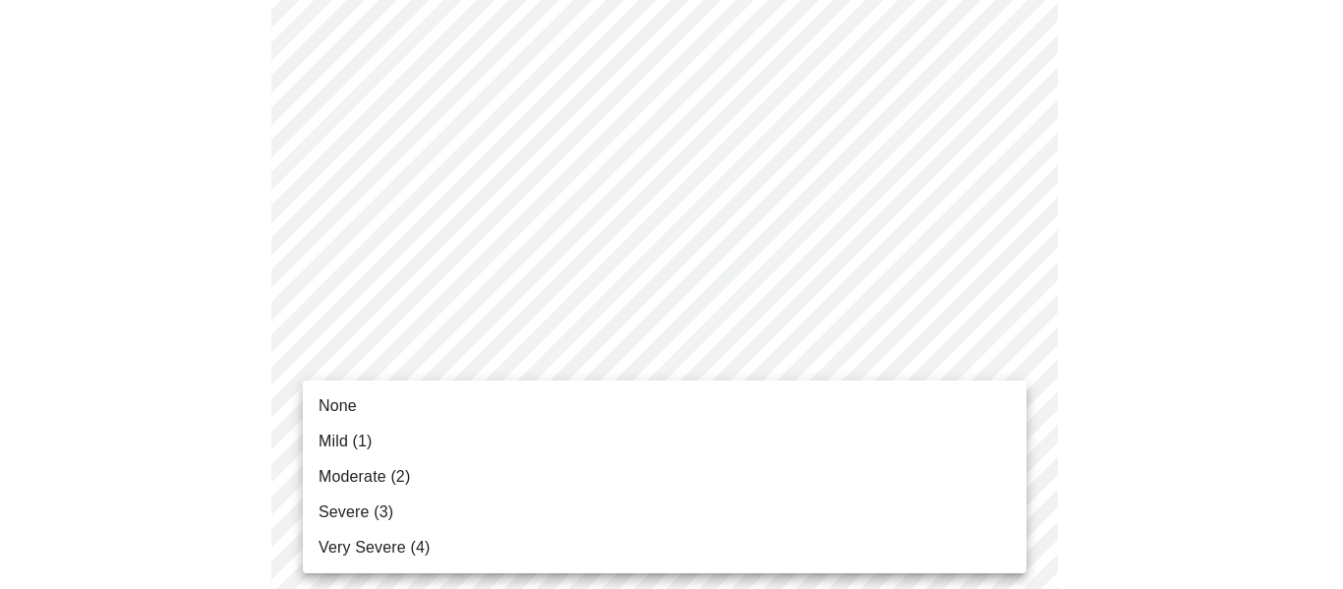
click at [990, 453] on li "Mild (1)" at bounding box center [665, 441] width 724 height 35
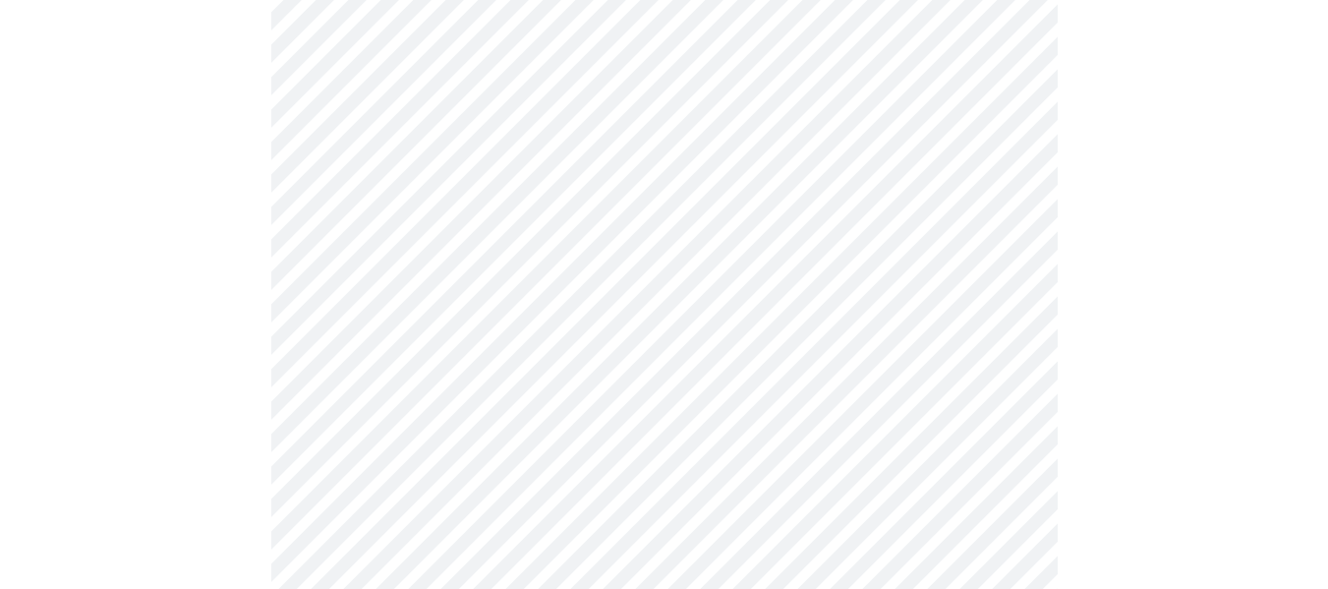
scroll to position [778, 0]
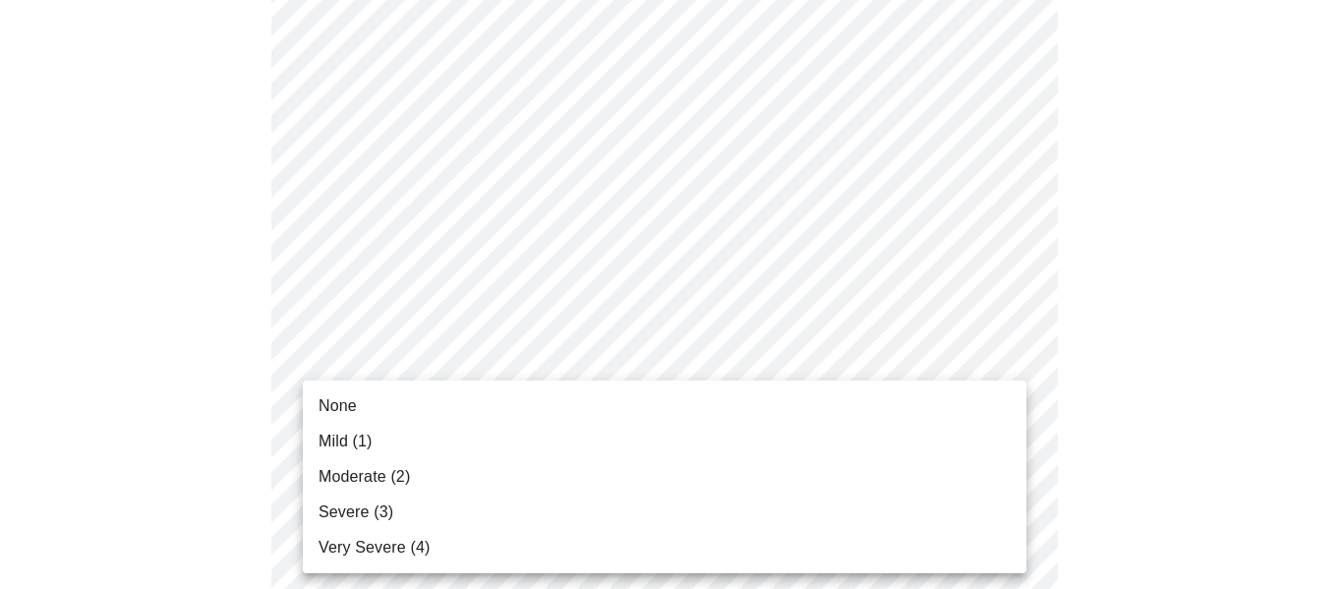
click at [1003, 372] on body "MyMenopauseRx Appointments Messaging Labs Uploads Medications Community Refer a…" at bounding box center [671, 482] width 1327 height 2505
click at [991, 404] on li "None" at bounding box center [665, 405] width 724 height 35
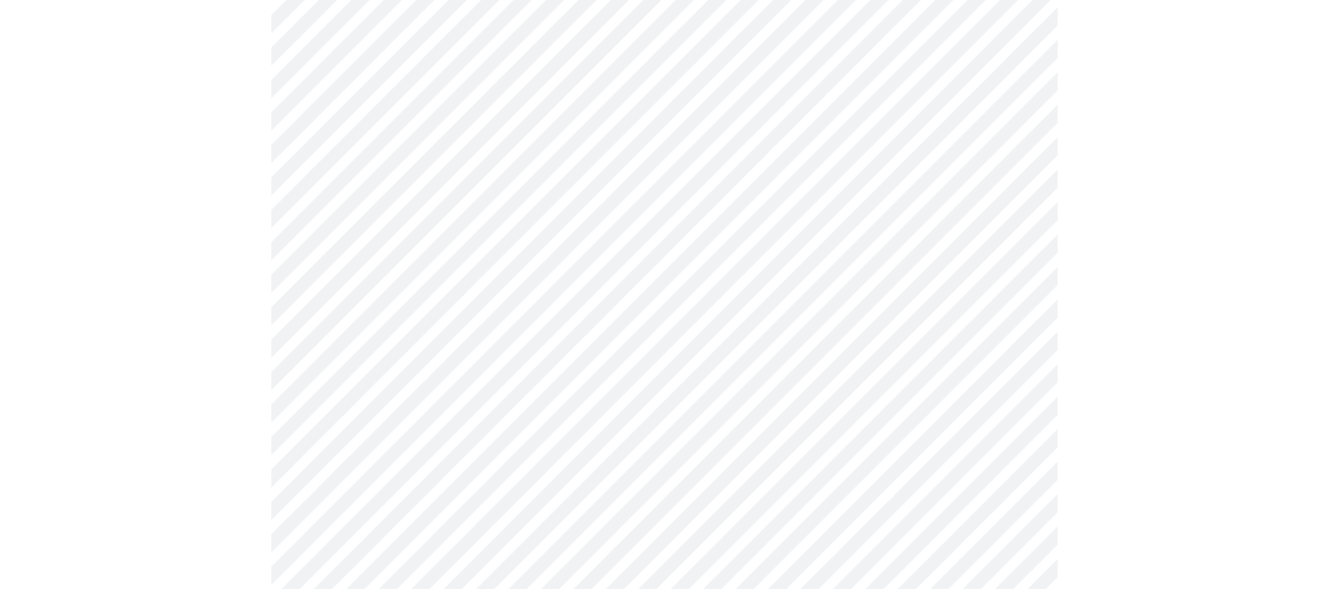
scroll to position [952, 0]
click at [1005, 355] on body "MyMenopauseRx Appointments Messaging Labs Uploads Medications Community Refer a…" at bounding box center [664, 295] width 1313 height 2478
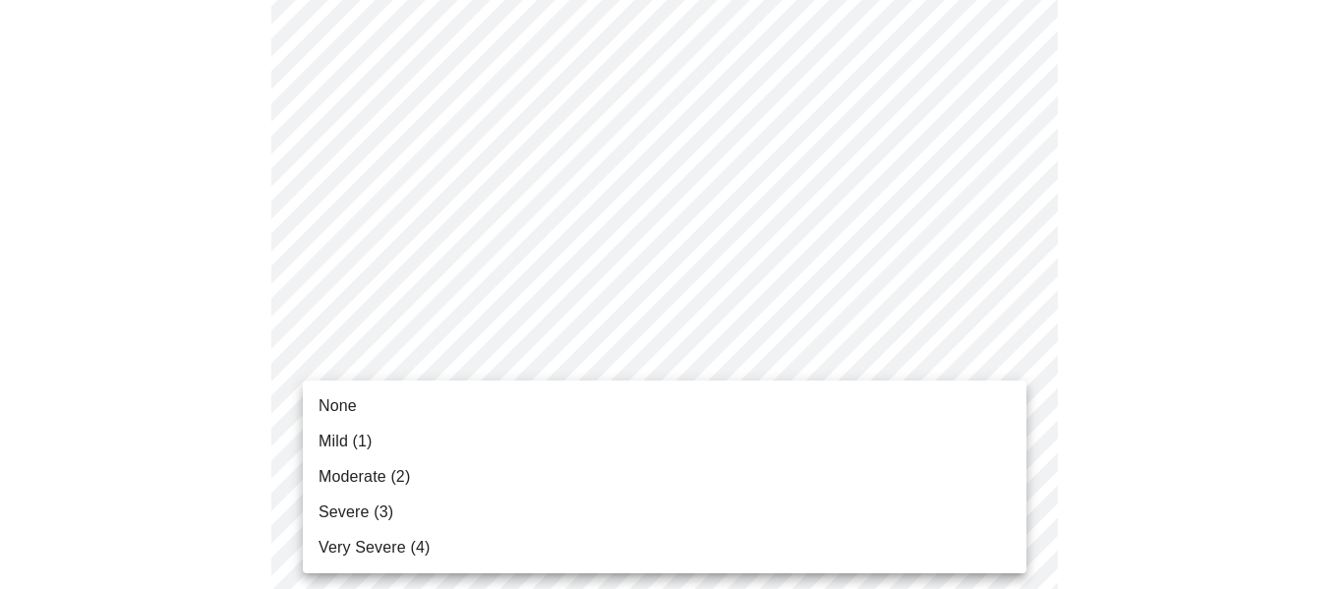
click at [961, 475] on li "Moderate (2)" at bounding box center [665, 476] width 724 height 35
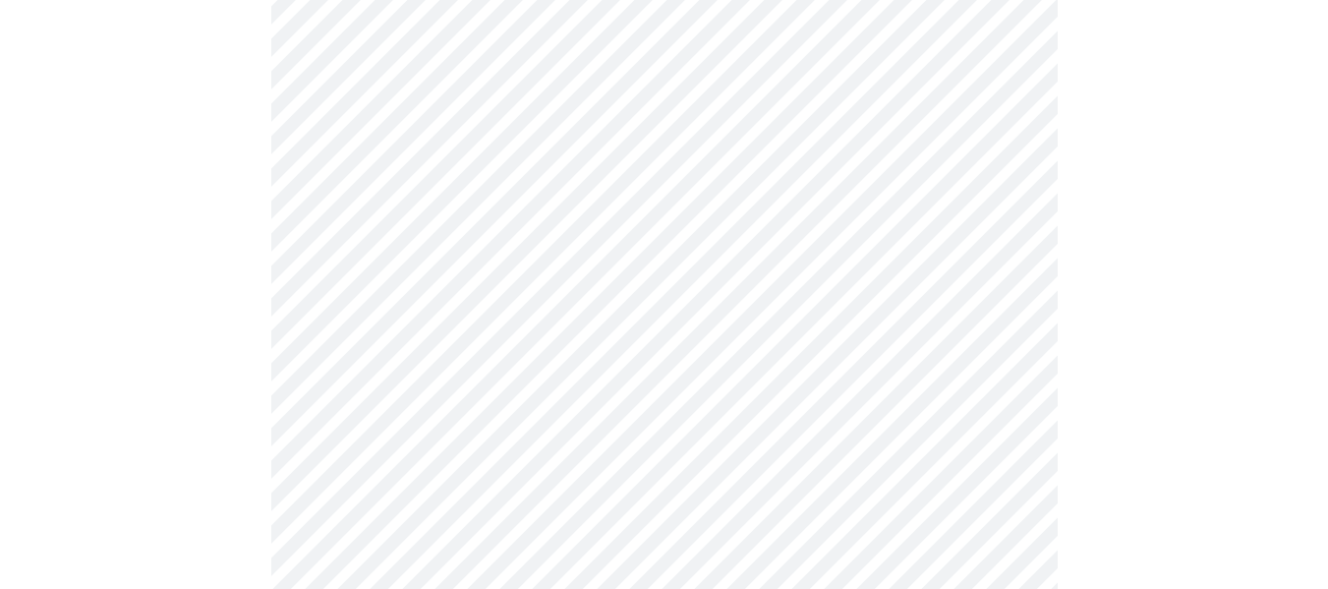
click at [1010, 509] on body "MyMenopauseRx Appointments Messaging Labs Uploads Medications Community Refer a…" at bounding box center [664, 281] width 1313 height 2450
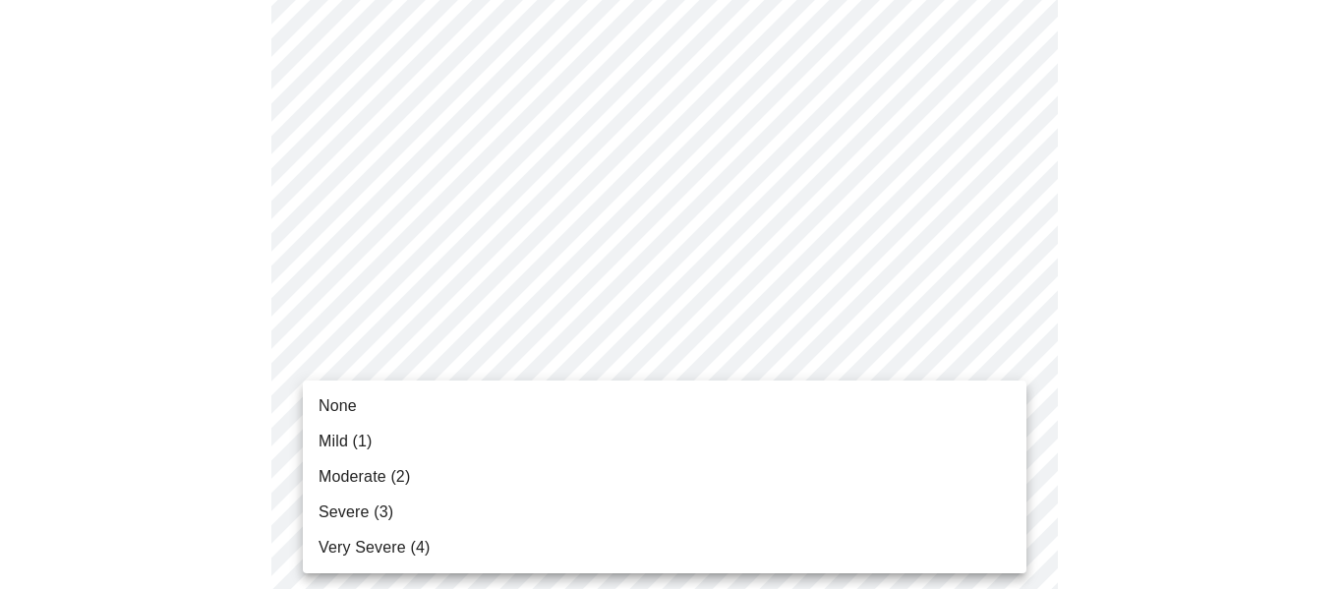
click at [972, 444] on li "Mild (1)" at bounding box center [665, 441] width 724 height 35
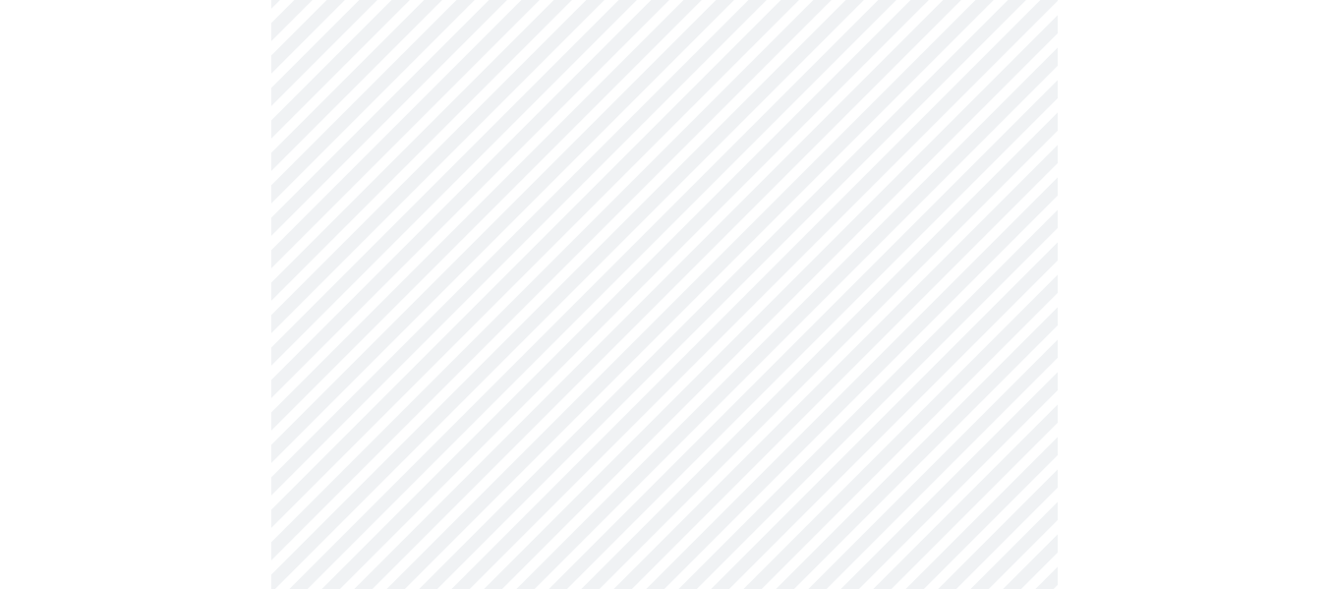
scroll to position [1109, 0]
click at [1004, 350] on body "MyMenopauseRx Appointments Messaging Labs Uploads Medications Community Refer a…" at bounding box center [664, 110] width 1313 height 2423
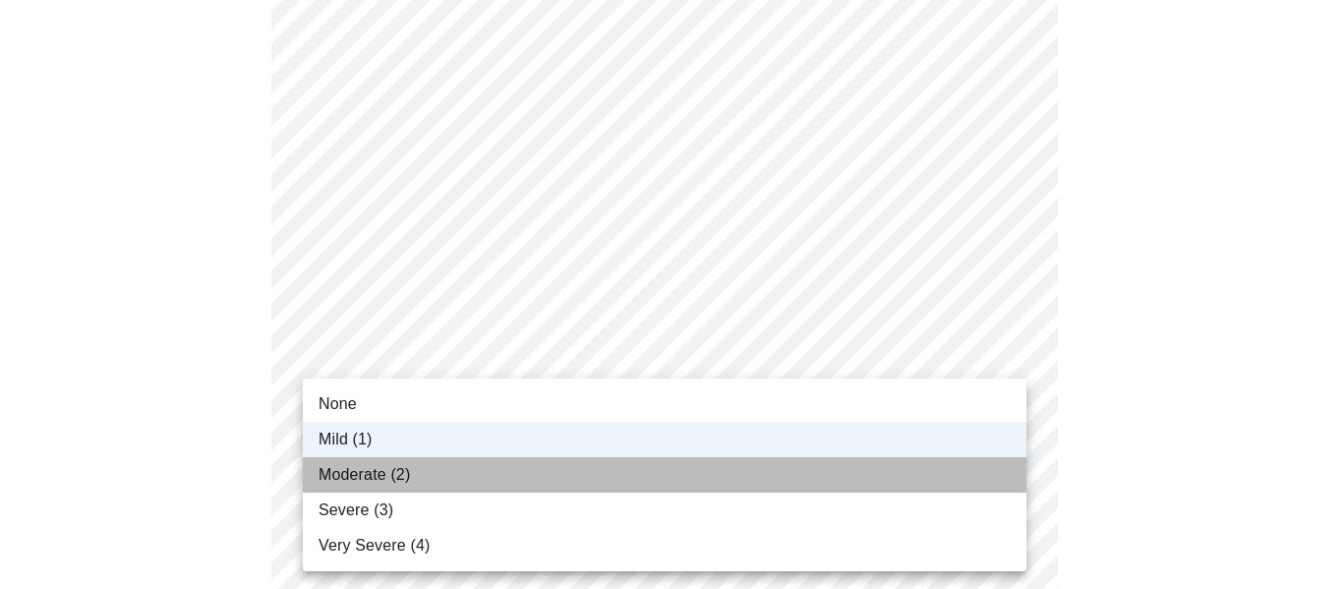
click at [938, 474] on li "Moderate (2)" at bounding box center [665, 474] width 724 height 35
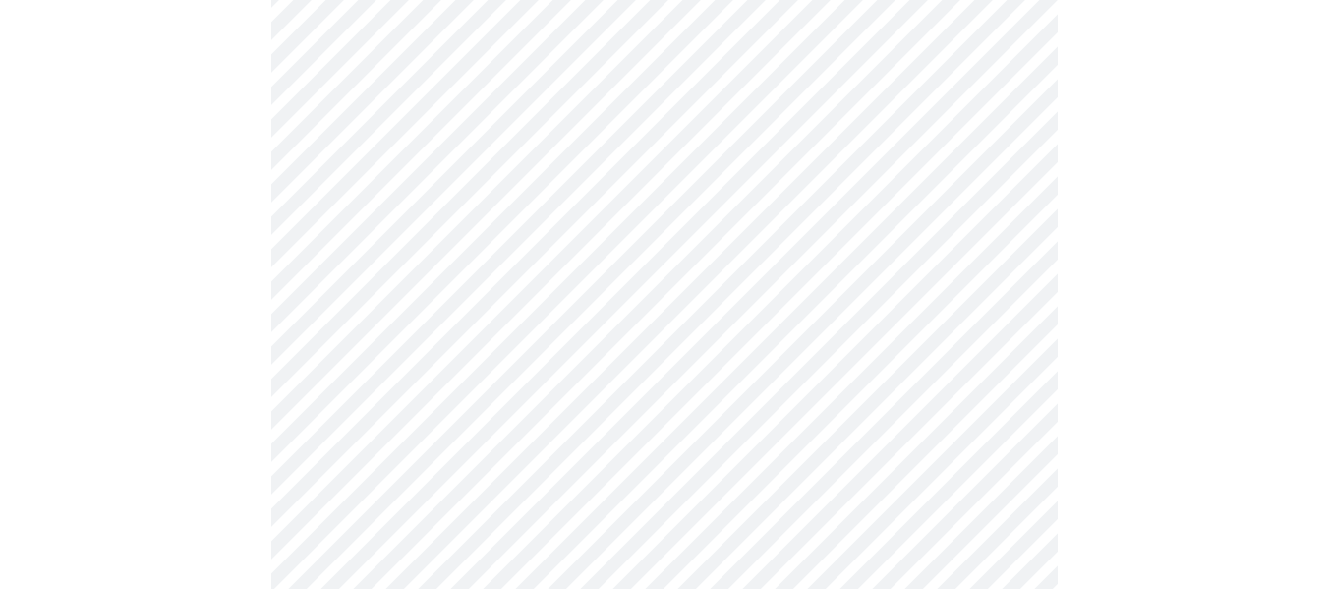
scroll to position [1287, 0]
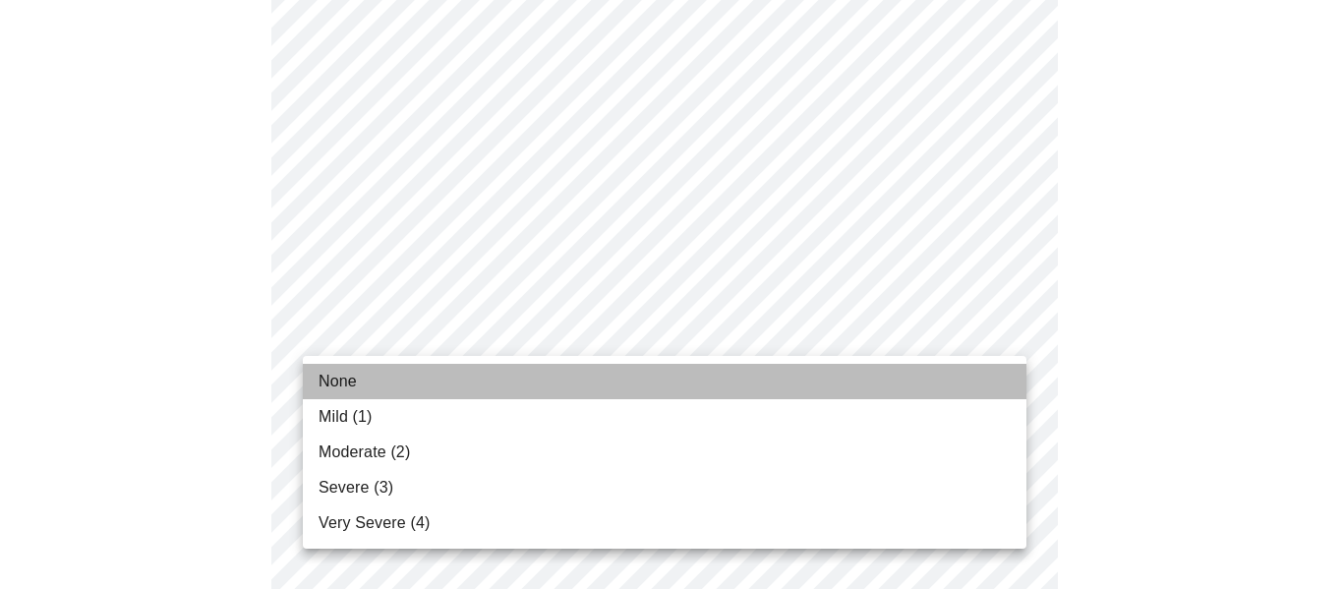
click at [968, 371] on li "None" at bounding box center [665, 381] width 724 height 35
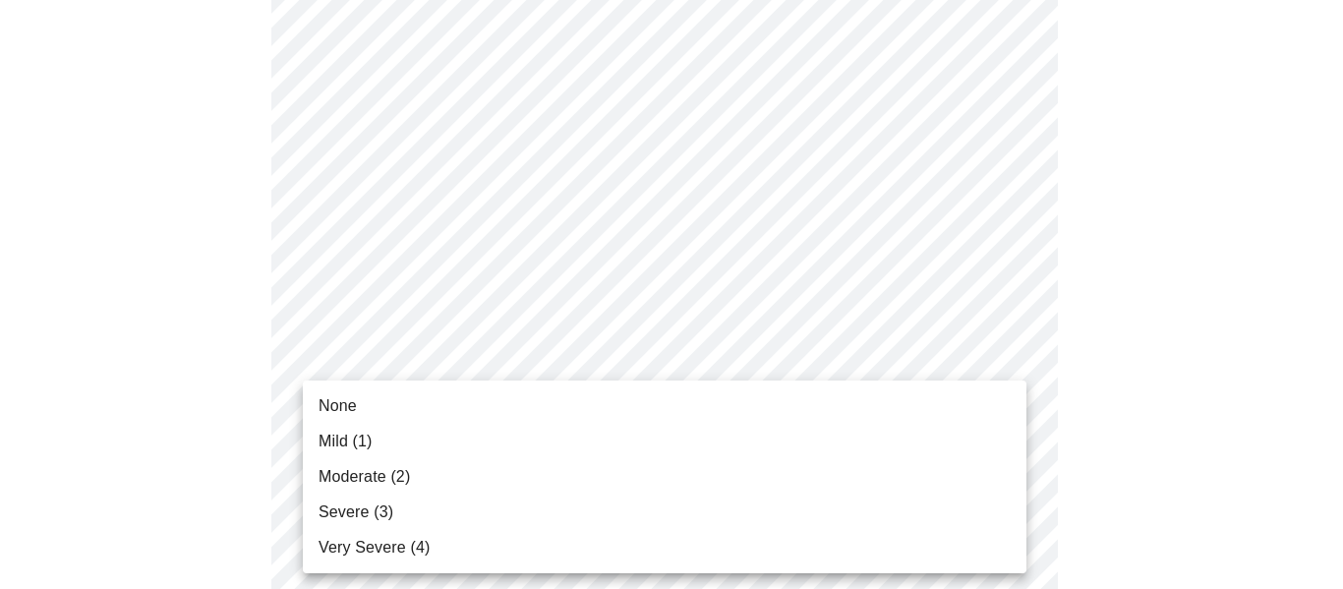
click at [944, 488] on li "Moderate (2)" at bounding box center [665, 476] width 724 height 35
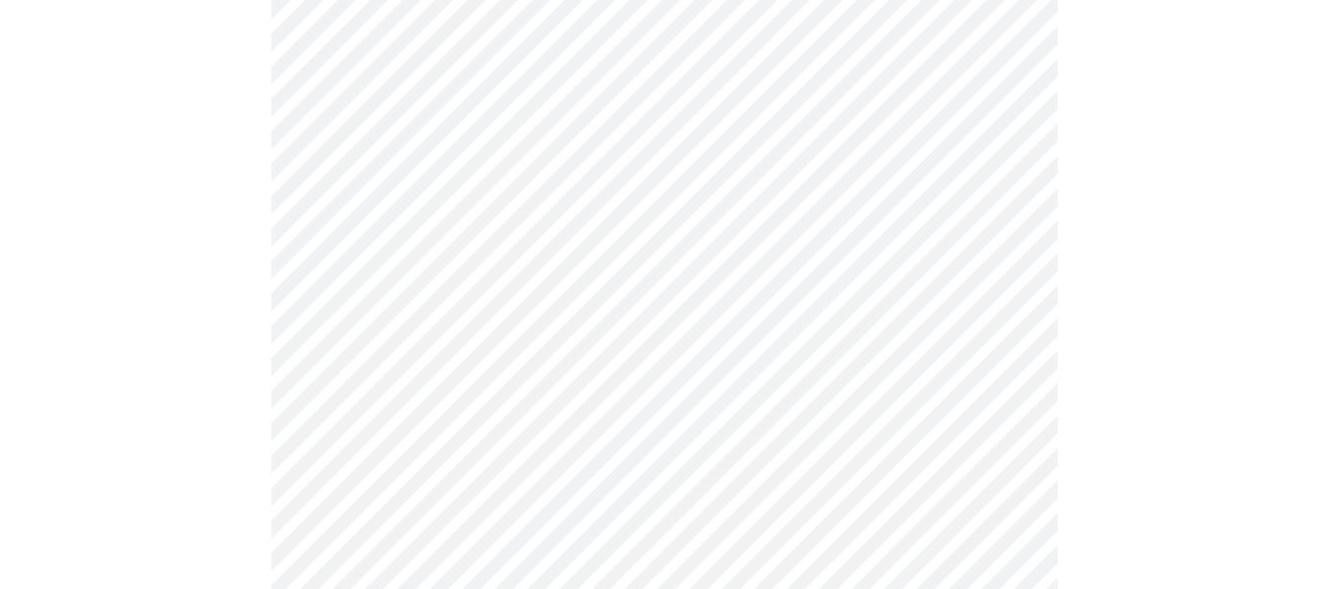
scroll to position [1554, 0]
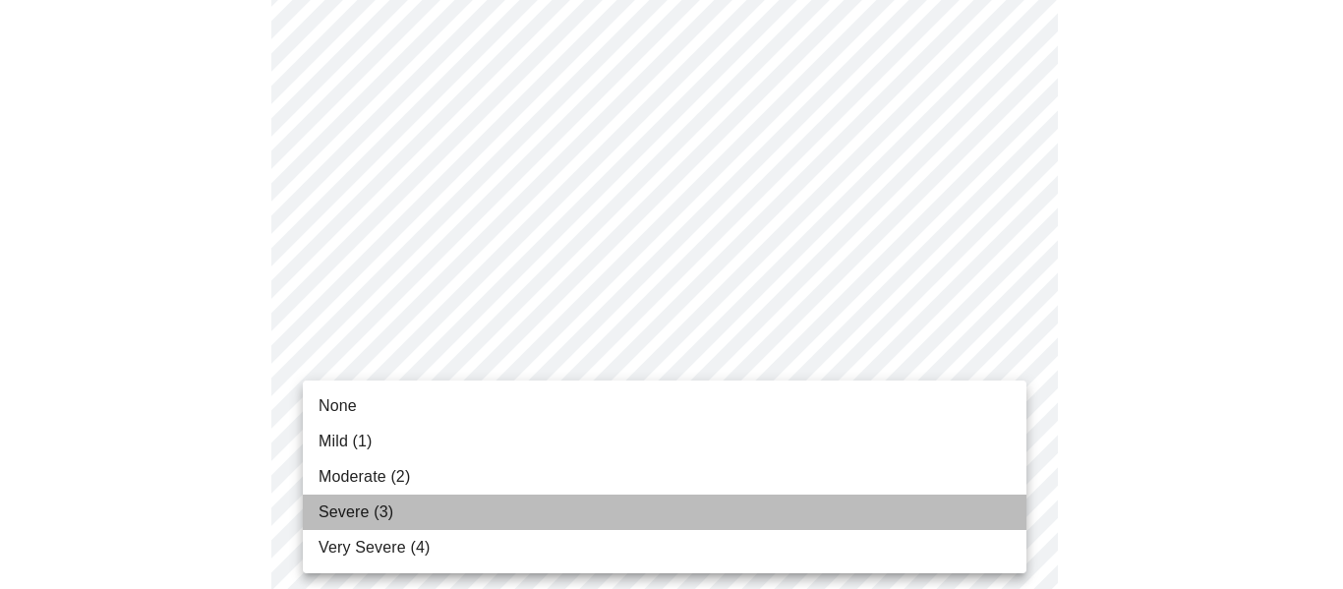
click at [945, 516] on li "Severe (3)" at bounding box center [665, 512] width 724 height 35
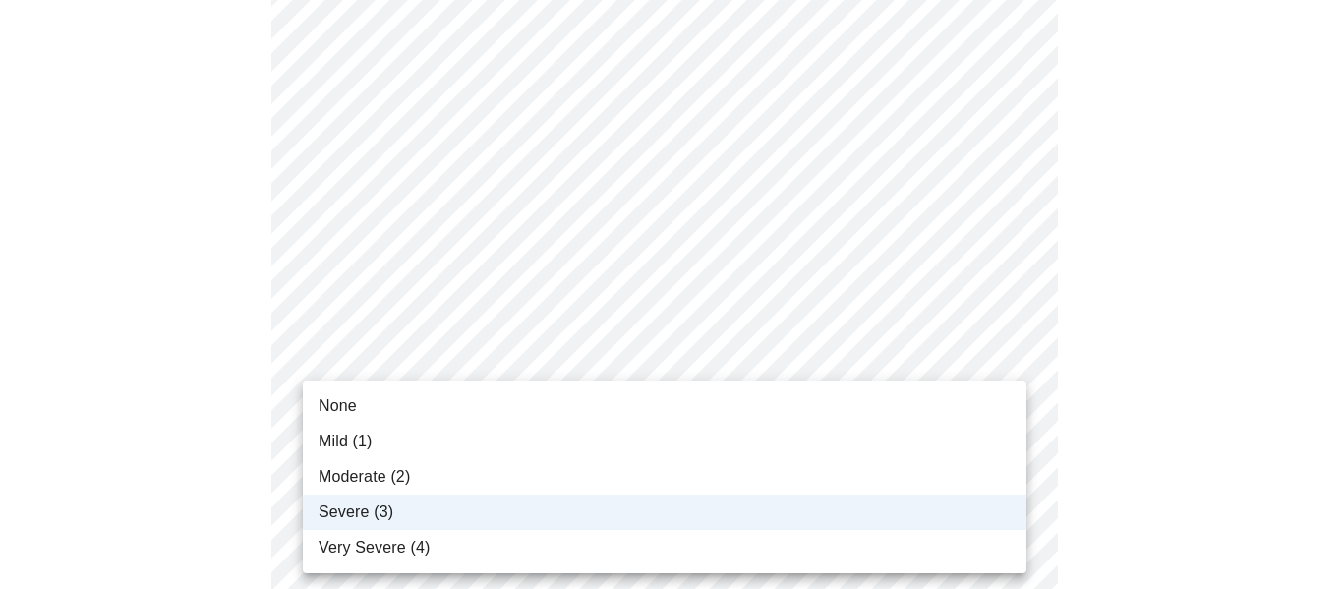
click at [953, 555] on li "Very Severe (4)" at bounding box center [665, 547] width 724 height 35
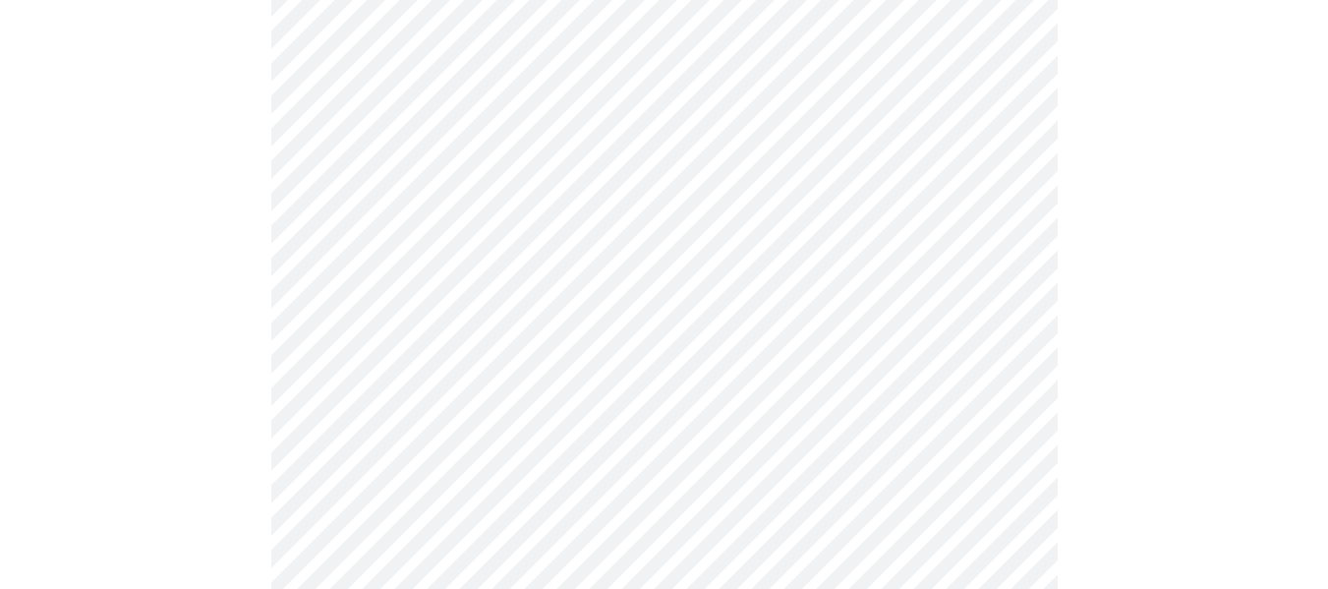
scroll to position [509, 0]
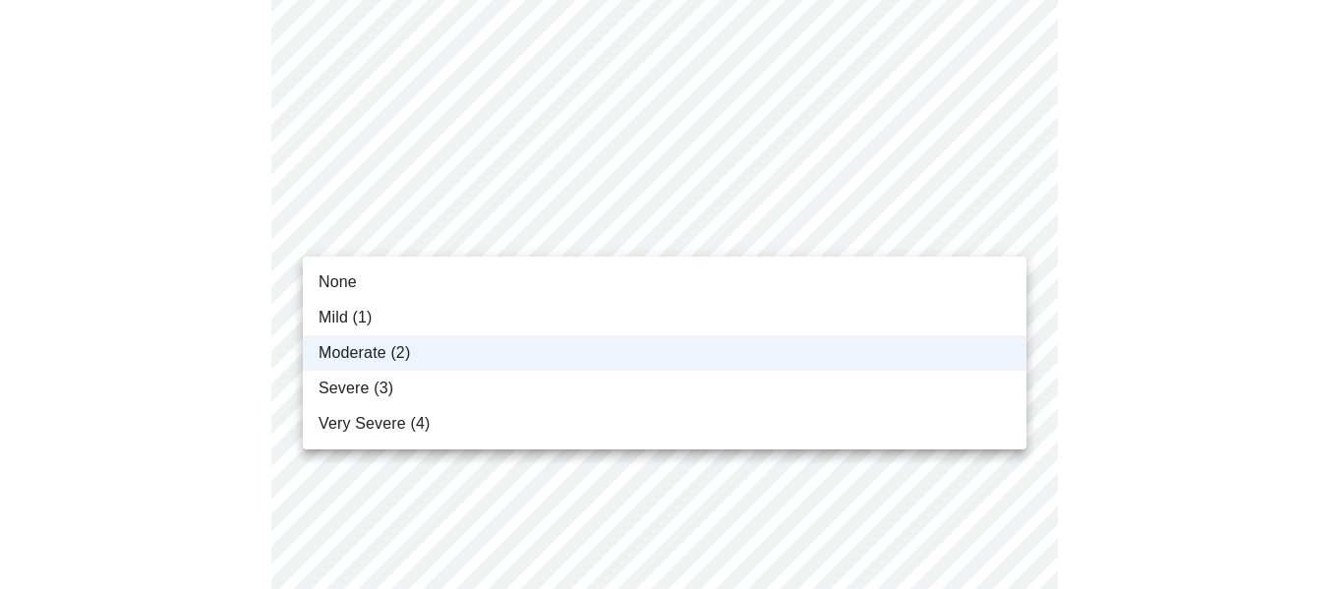
click at [868, 380] on li "Severe (3)" at bounding box center [665, 388] width 724 height 35
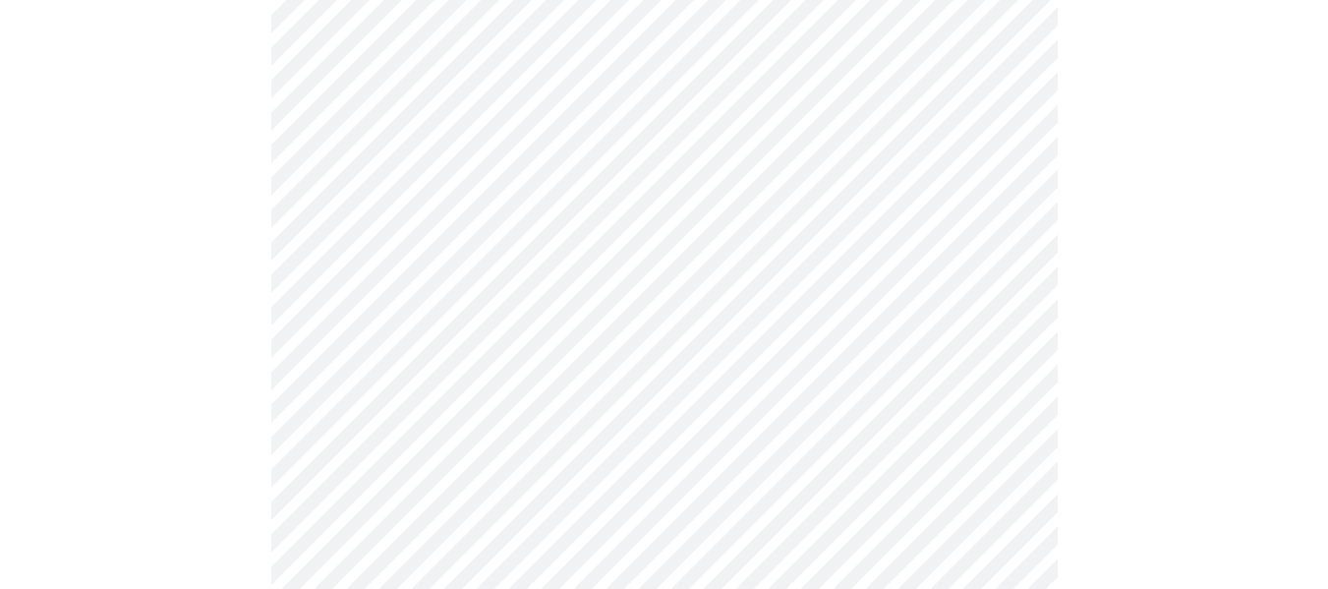
scroll to position [820, 0]
click at [1006, 302] on body "MyMenopauseRx Appointments Messaging Labs Uploads Medications Community Refer a…" at bounding box center [664, 132] width 1313 height 1889
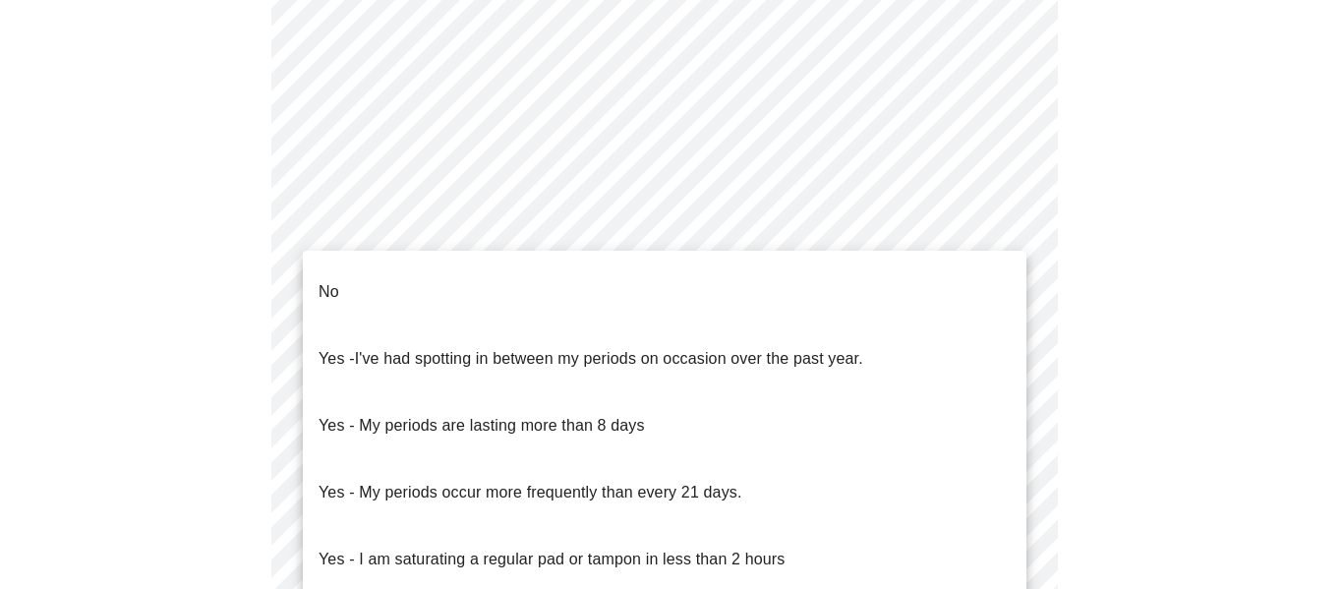
click at [942, 283] on li "No" at bounding box center [665, 292] width 724 height 67
